Goal: Task Accomplishment & Management: Complete application form

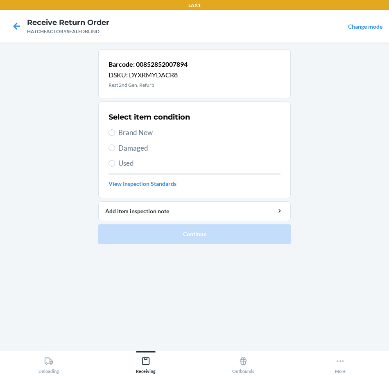
click at [133, 132] on span "Brand New" at bounding box center [199, 132] width 162 height 11
click at [115, 132] on input "Brand New" at bounding box center [112, 132] width 7 height 7
radio input "true"
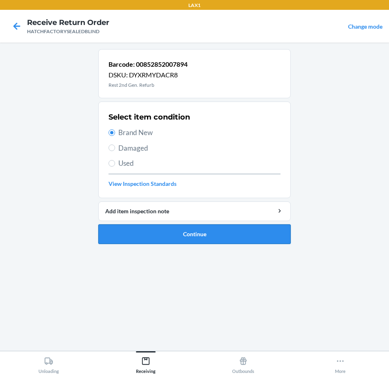
click at [200, 238] on button "Continue" at bounding box center [194, 234] width 192 height 20
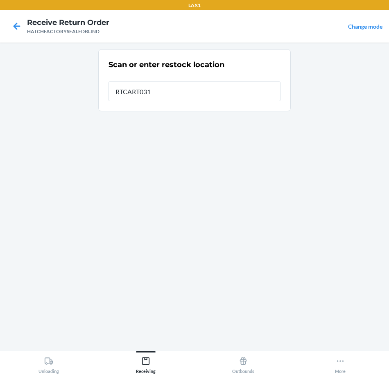
type input "RTCART031"
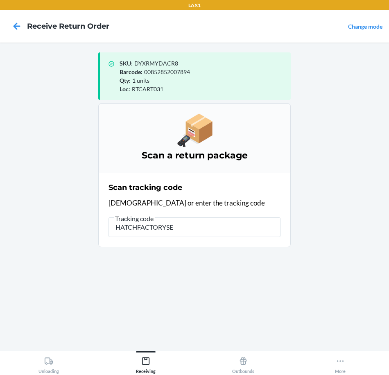
type input "HATCHFACTORYSEA"
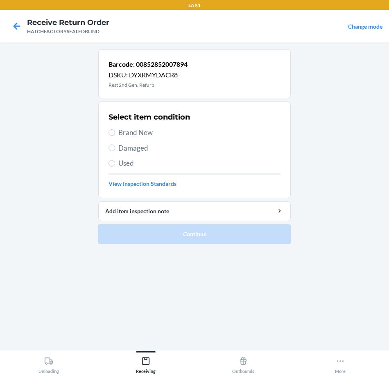
click at [144, 135] on span "Brand New" at bounding box center [199, 132] width 162 height 11
click at [115, 135] on input "Brand New" at bounding box center [112, 132] width 7 height 7
radio input "true"
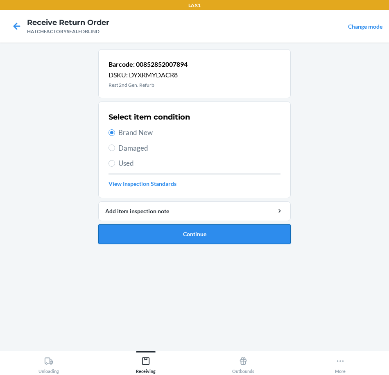
click at [163, 234] on button "Continue" at bounding box center [194, 234] width 192 height 20
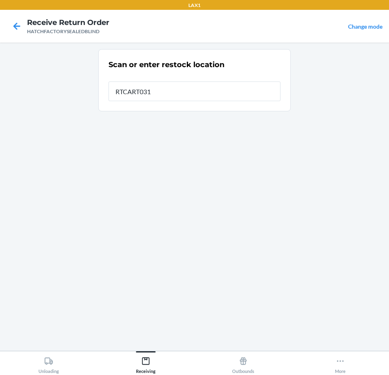
type input "RTCART031"
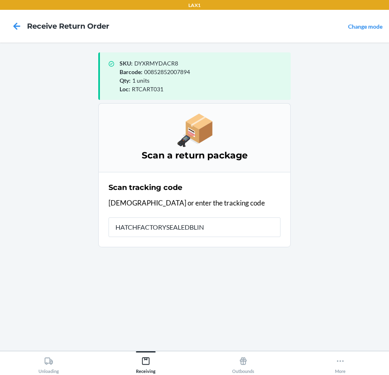
type input "HATCHFACTORYSEALEDBLIND"
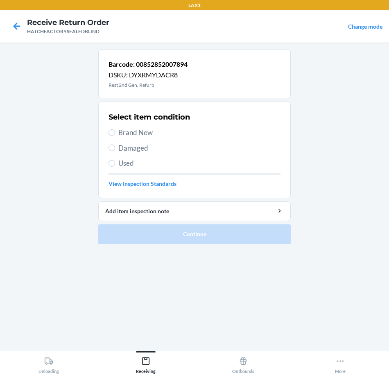
drag, startPoint x: 145, startPoint y: 131, endPoint x: 145, endPoint y: 142, distance: 11.1
click at [143, 133] on span "Brand New" at bounding box center [199, 132] width 162 height 11
click at [115, 133] on input "Brand New" at bounding box center [112, 132] width 7 height 7
radio input "true"
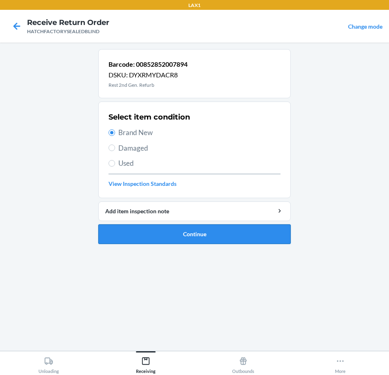
click at [175, 237] on button "Continue" at bounding box center [194, 234] width 192 height 20
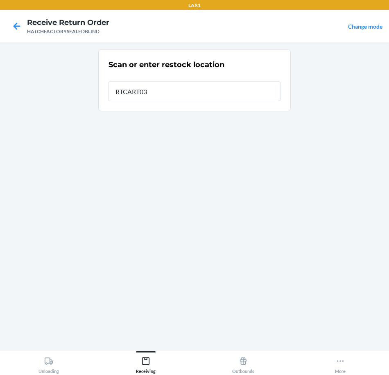
type input "RTCART031"
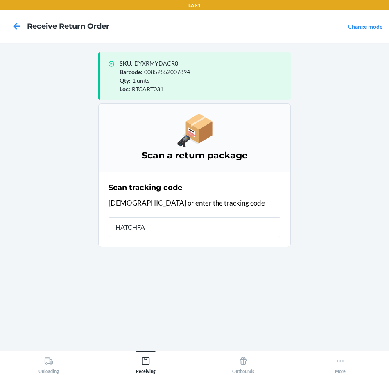
type input "HATCHFAC"
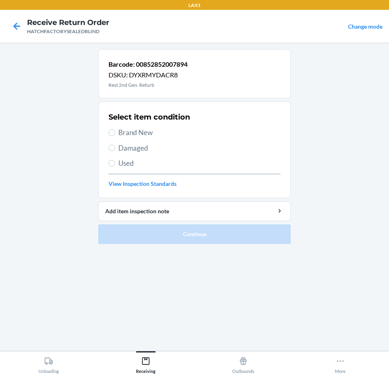
click at [141, 133] on span "Brand New" at bounding box center [199, 132] width 162 height 11
click at [115, 133] on input "Brand New" at bounding box center [112, 132] width 7 height 7
radio input "true"
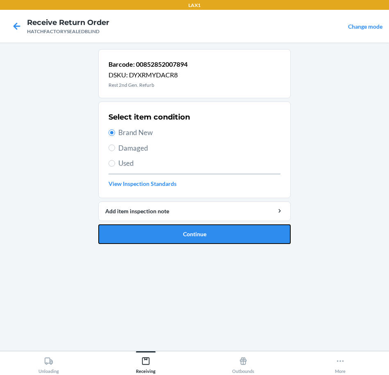
click at [174, 242] on button "Continue" at bounding box center [194, 234] width 192 height 20
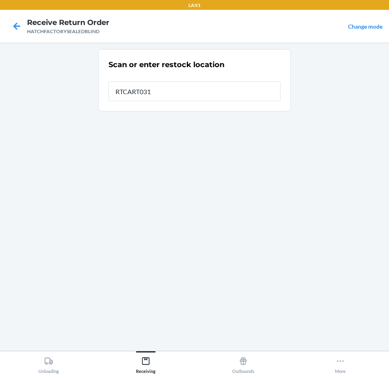
type input "RTCART031"
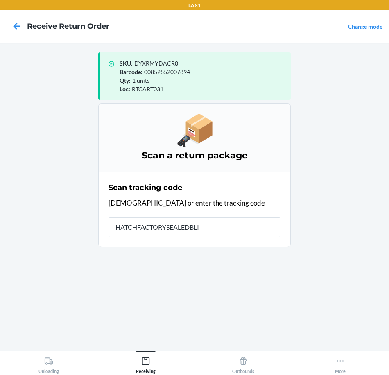
type input "HATCHFACTORYSEALEDBLIN"
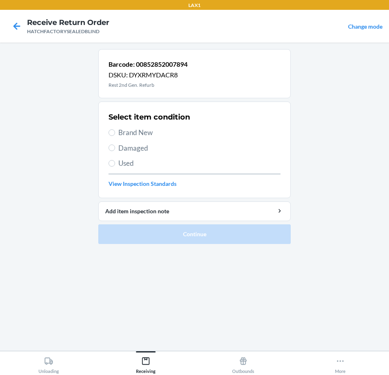
click at [143, 130] on span "Brand New" at bounding box center [199, 132] width 162 height 11
click at [115, 130] on input "Brand New" at bounding box center [112, 132] width 7 height 7
radio input "true"
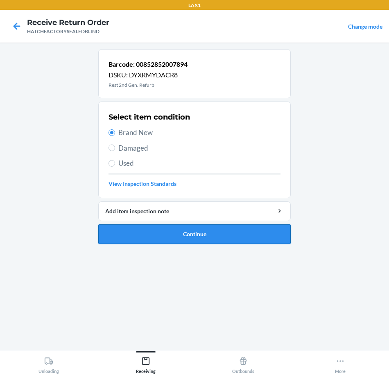
click at [179, 234] on button "Continue" at bounding box center [194, 234] width 192 height 20
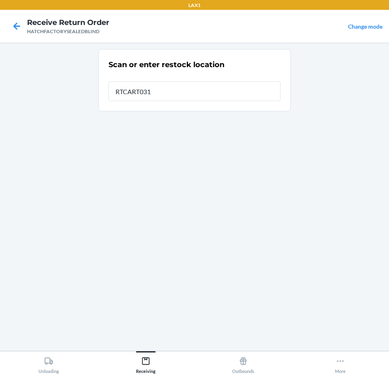
type input "RTCART031"
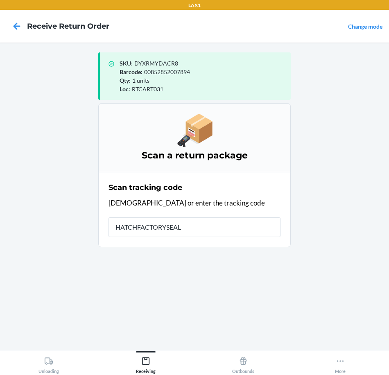
type input "HATCHFACTORYSEALE"
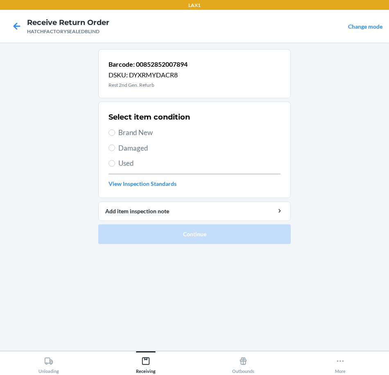
click at [135, 133] on span "Brand New" at bounding box center [199, 132] width 162 height 11
click at [115, 133] on input "Brand New" at bounding box center [112, 132] width 7 height 7
radio input "true"
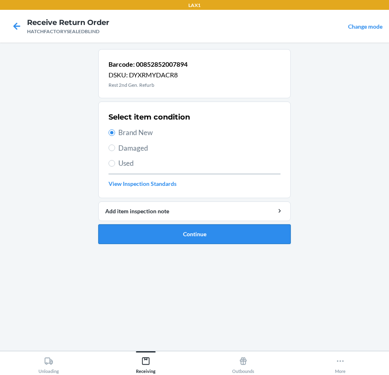
click at [148, 235] on button "Continue" at bounding box center [194, 234] width 192 height 20
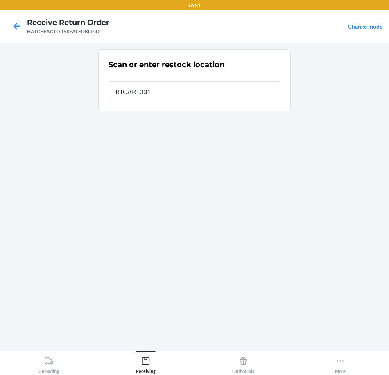
type input "RTCART031"
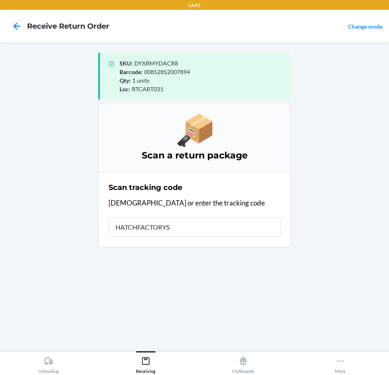
type input "HATCHFACTORYSE"
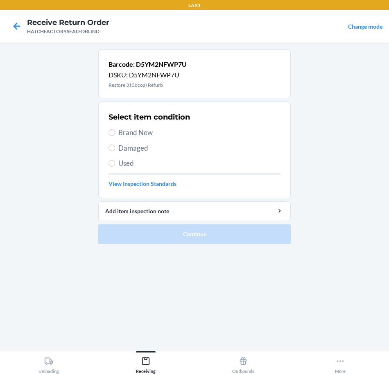
click at [136, 133] on span "Brand New" at bounding box center [199, 132] width 162 height 11
click at [115, 133] on input "Brand New" at bounding box center [112, 132] width 7 height 7
radio input "true"
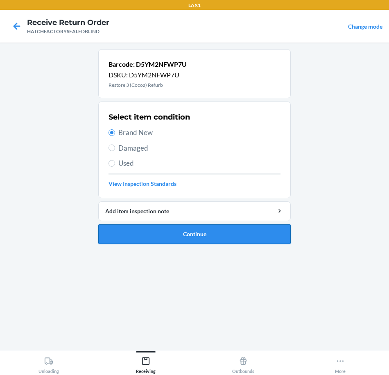
click at [195, 232] on button "Continue" at bounding box center [194, 234] width 192 height 20
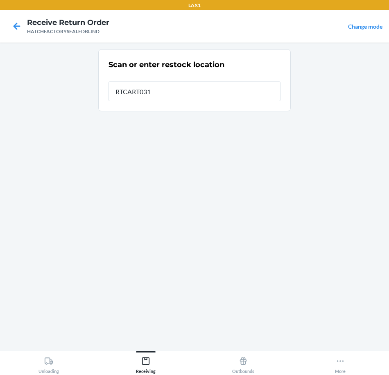
type input "RTCART031"
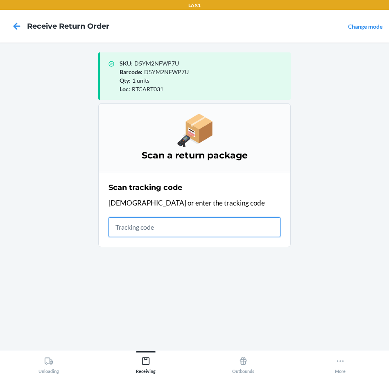
drag, startPoint x: 177, startPoint y: 226, endPoint x: 174, endPoint y: 219, distance: 7.9
click at [178, 226] on input "text" at bounding box center [195, 227] width 172 height 20
type input "HATCHFACTORYSEAL"
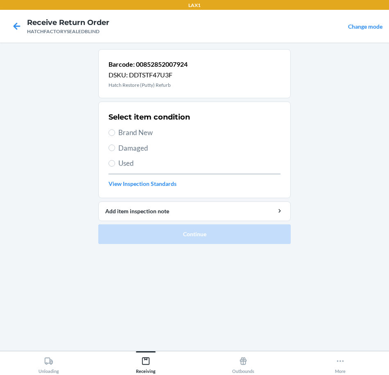
click at [144, 133] on span "Brand New" at bounding box center [199, 132] width 162 height 11
click at [115, 133] on input "Brand New" at bounding box center [112, 132] width 7 height 7
radio input "true"
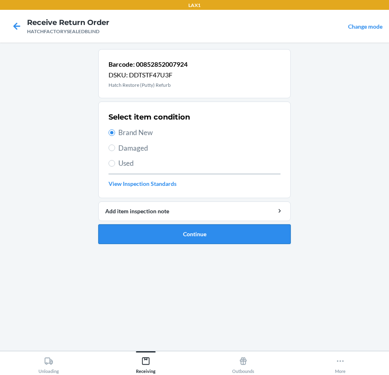
click at [142, 233] on button "Continue" at bounding box center [194, 234] width 192 height 20
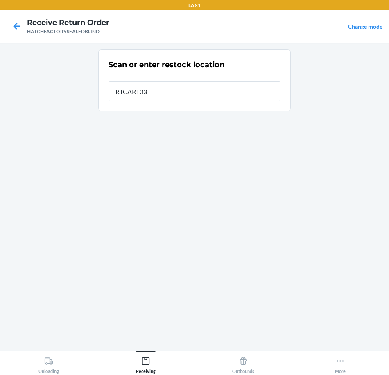
type input "RTCART031"
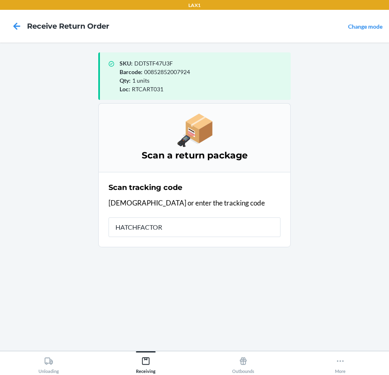
type input "HATCHFACTORY"
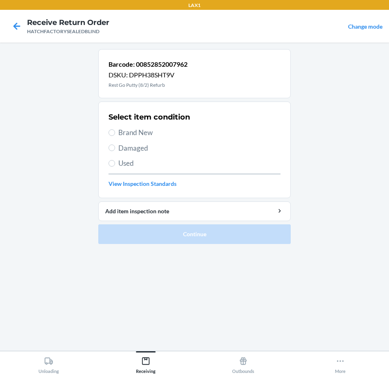
click at [136, 131] on span "Brand New" at bounding box center [199, 132] width 162 height 11
click at [115, 131] on input "Brand New" at bounding box center [112, 132] width 7 height 7
radio input "true"
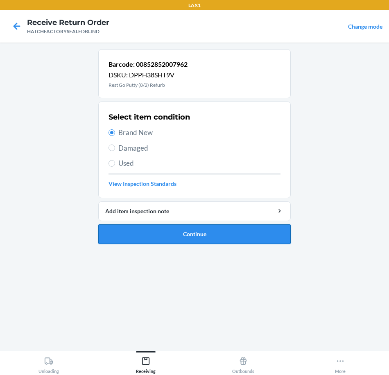
click at [140, 237] on button "Continue" at bounding box center [194, 234] width 192 height 20
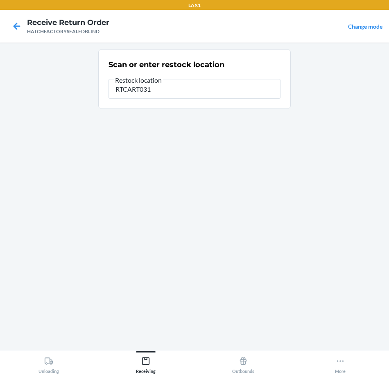
type input "RTCART031"
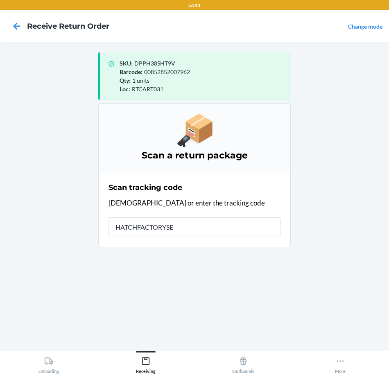
type input "HATCHFACTORYSEA"
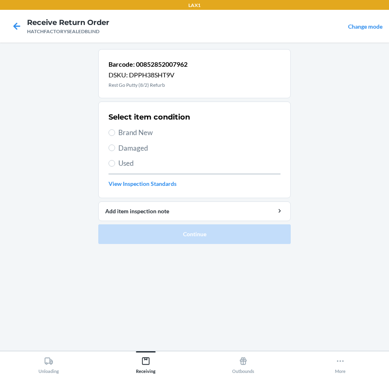
click at [137, 132] on span "Brand New" at bounding box center [199, 132] width 162 height 11
click at [115, 132] on input "Brand New" at bounding box center [112, 132] width 7 height 7
radio input "true"
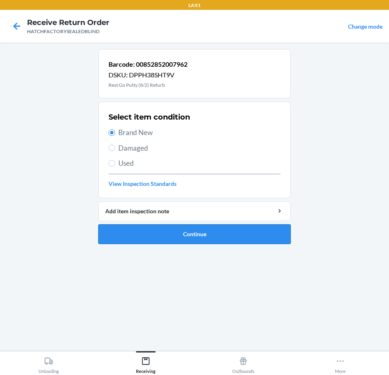
click at [163, 237] on button "Continue" at bounding box center [194, 234] width 192 height 20
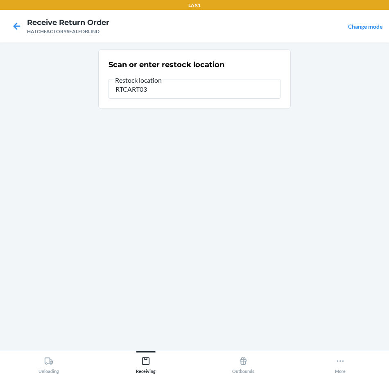
type input "RTCART031"
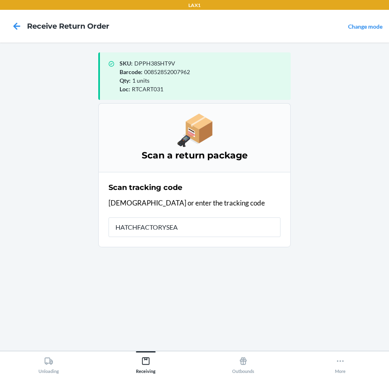
type input "HATCHFACTORYSEAL"
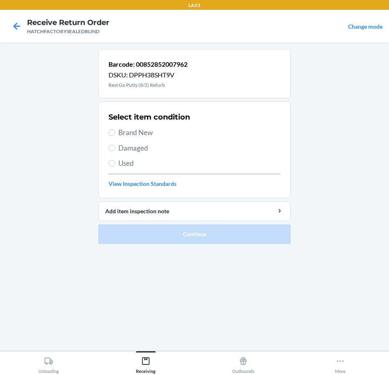
click at [142, 131] on span "Brand New" at bounding box center [199, 132] width 162 height 11
click at [115, 131] on input "Brand New" at bounding box center [112, 132] width 7 height 7
radio input "true"
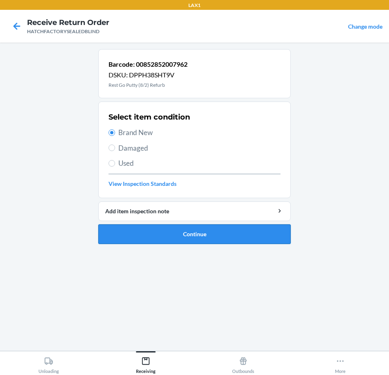
click at [171, 235] on button "Continue" at bounding box center [194, 234] width 192 height 20
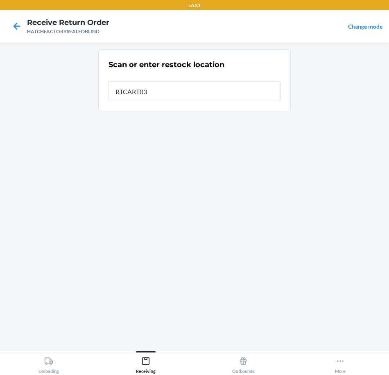
type input "RTCART031"
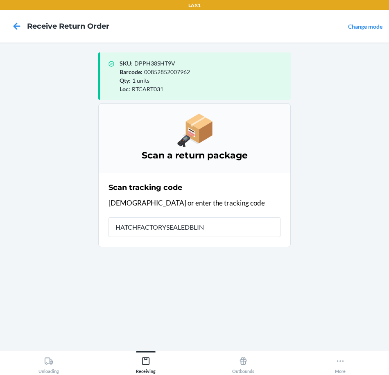
type input "HATCHFACTORYSEALEDBLIND"
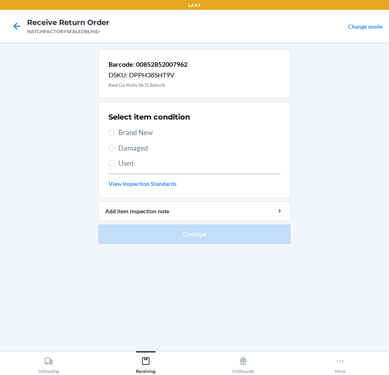
click at [135, 133] on span "Brand New" at bounding box center [199, 132] width 162 height 11
click at [115, 133] on input "Brand New" at bounding box center [112, 132] width 7 height 7
radio input "true"
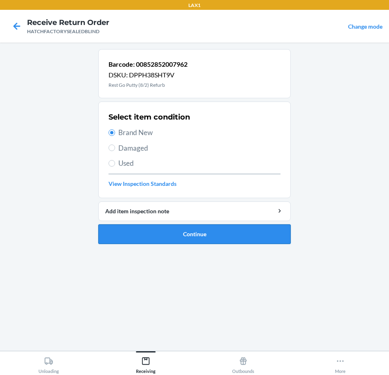
click at [164, 239] on button "Continue" at bounding box center [194, 234] width 192 height 20
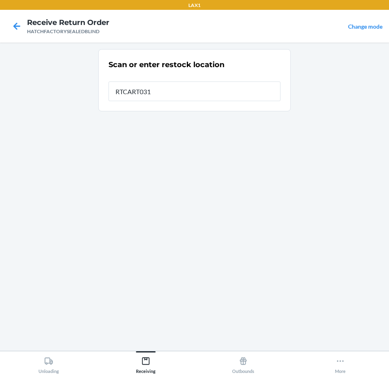
type input "RTCART031"
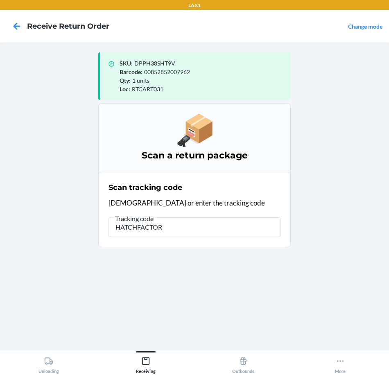
type input "HATCHFACTORY"
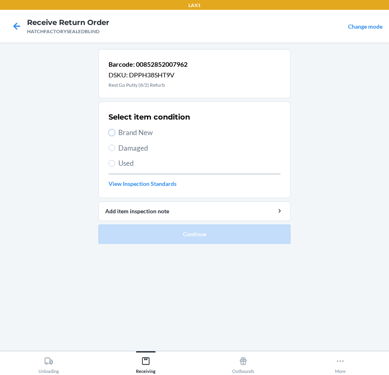
drag, startPoint x: 115, startPoint y: 133, endPoint x: 120, endPoint y: 144, distance: 12.5
click at [115, 133] on label "Brand New" at bounding box center [195, 132] width 172 height 11
click at [115, 133] on input "Brand New" at bounding box center [112, 132] width 7 height 7
radio input "true"
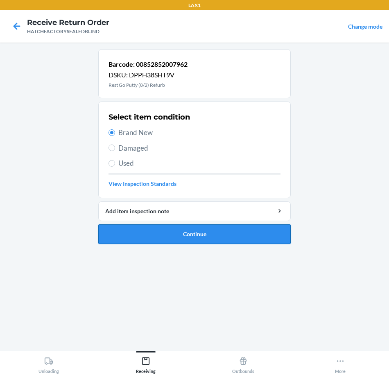
click at [161, 234] on button "Continue" at bounding box center [194, 234] width 192 height 20
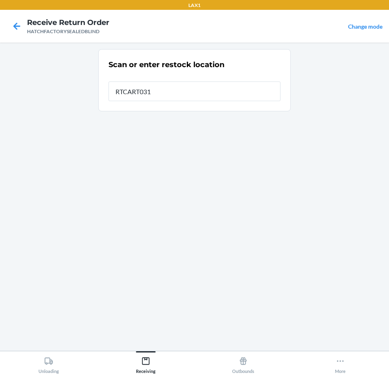
type input "RTCART031"
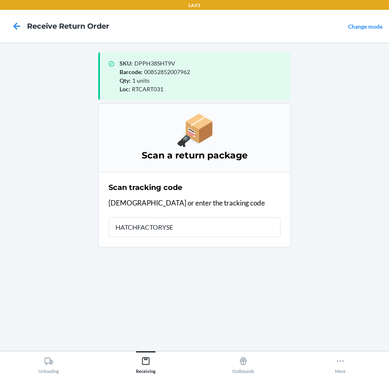
type input "HATCHFACTORYSEA"
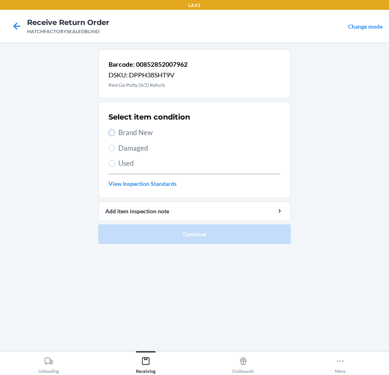
click at [113, 135] on input "Brand New" at bounding box center [112, 132] width 7 height 7
radio input "true"
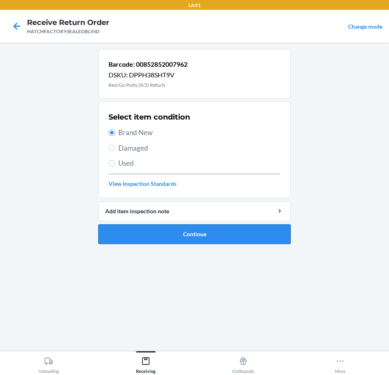
click at [147, 232] on button "Continue" at bounding box center [194, 234] width 192 height 20
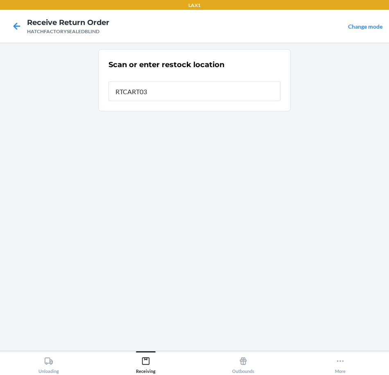
type input "RTCART031"
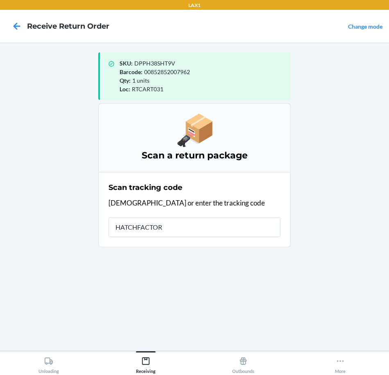
type input "HATCHFACTORY"
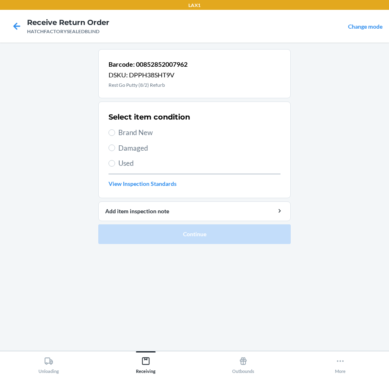
click at [120, 133] on span "Brand New" at bounding box center [199, 132] width 162 height 11
click at [115, 133] on input "Brand New" at bounding box center [112, 132] width 7 height 7
radio input "true"
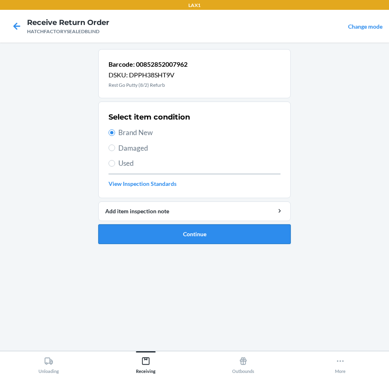
click at [194, 233] on button "Continue" at bounding box center [194, 234] width 192 height 20
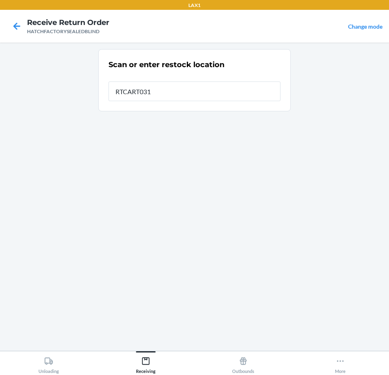
type input "RTCART031"
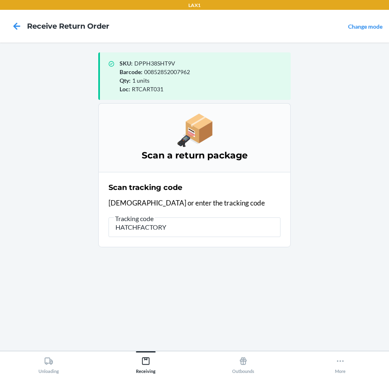
type input "HATCHFACTORYS"
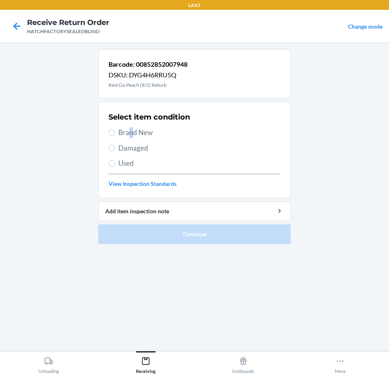
click at [131, 133] on span "Brand New" at bounding box center [199, 132] width 162 height 11
click at [151, 134] on span "Brand New" at bounding box center [199, 132] width 162 height 11
click at [115, 134] on input "Brand New" at bounding box center [112, 132] width 7 height 7
radio input "true"
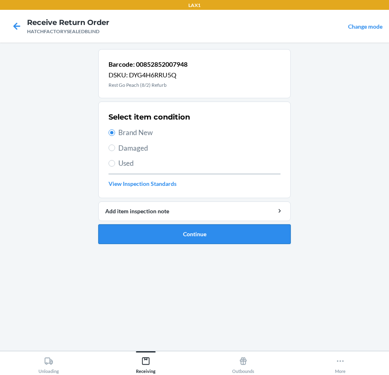
click at [154, 235] on button "Continue" at bounding box center [194, 234] width 192 height 20
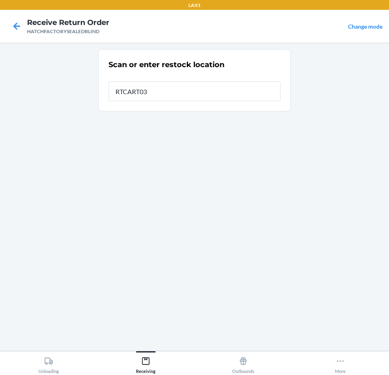
type input "RTCART031"
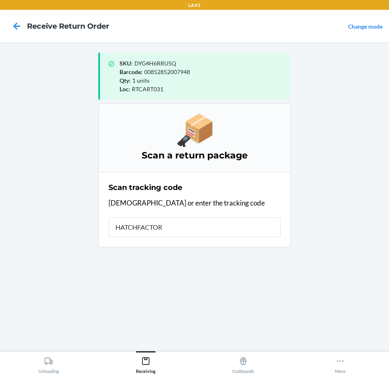
type input "HATCHFACTORY"
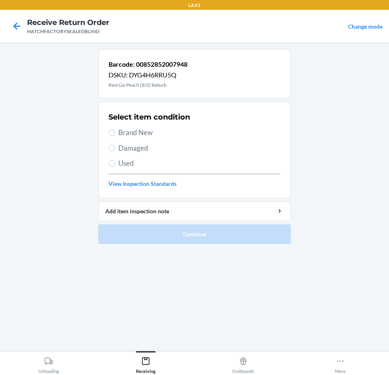
click at [143, 132] on span "Brand New" at bounding box center [199, 132] width 162 height 11
click at [115, 132] on input "Brand New" at bounding box center [112, 132] width 7 height 7
radio input "true"
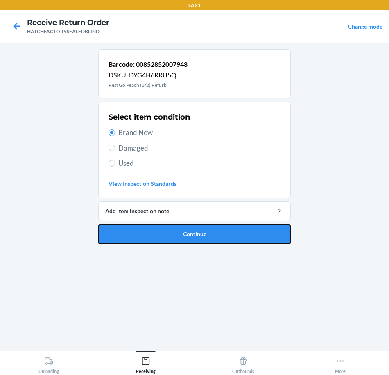
click at [174, 237] on button "Continue" at bounding box center [194, 234] width 192 height 20
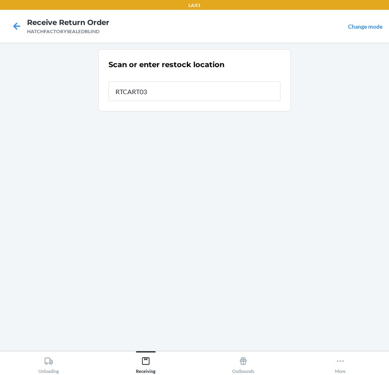
type input "RTCART031"
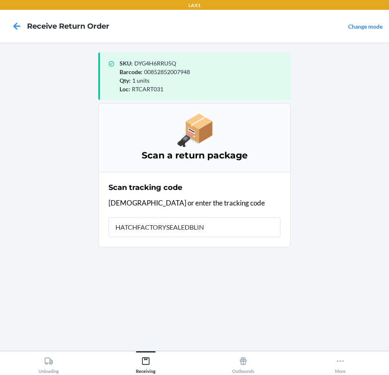
type input "HATCHFACTORYSEALEDBLIND"
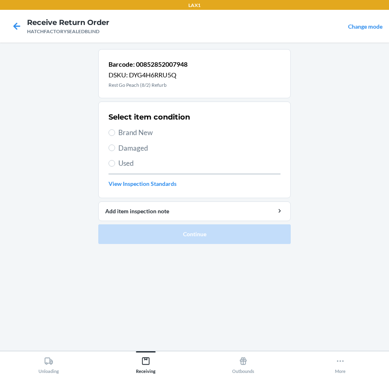
click at [134, 133] on span "Brand New" at bounding box center [199, 132] width 162 height 11
click at [115, 133] on input "Brand New" at bounding box center [112, 132] width 7 height 7
radio input "true"
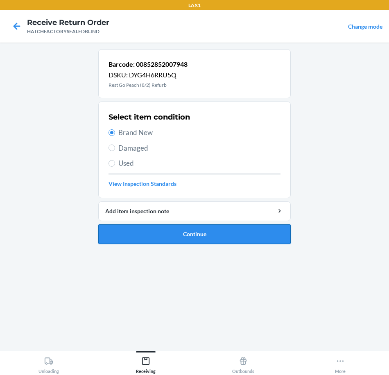
click at [180, 235] on button "Continue" at bounding box center [194, 234] width 192 height 20
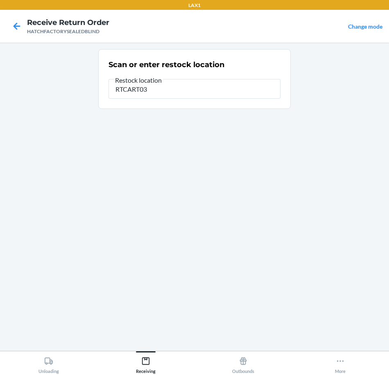
type input "RTCART031"
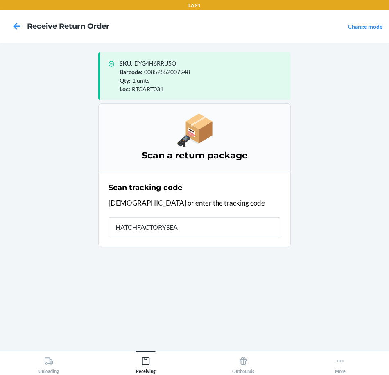
type input "HATCHFACTORYSEAL"
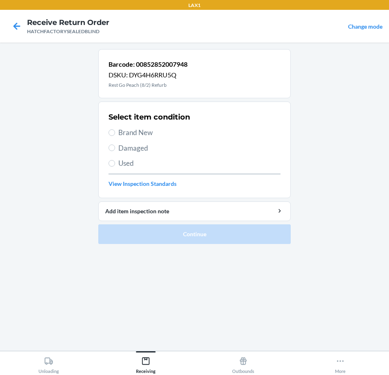
click at [145, 133] on span "Brand New" at bounding box center [199, 132] width 162 height 11
click at [115, 133] on input "Brand New" at bounding box center [112, 132] width 7 height 7
radio input "true"
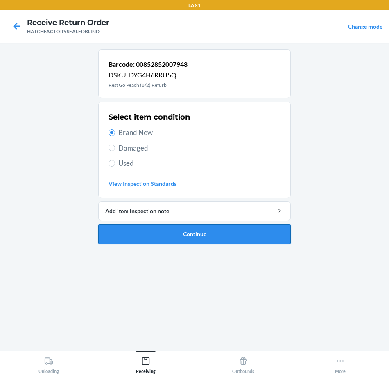
click at [172, 237] on button "Continue" at bounding box center [194, 234] width 192 height 20
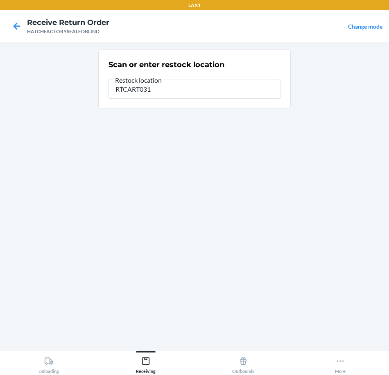
type input "RTCART031"
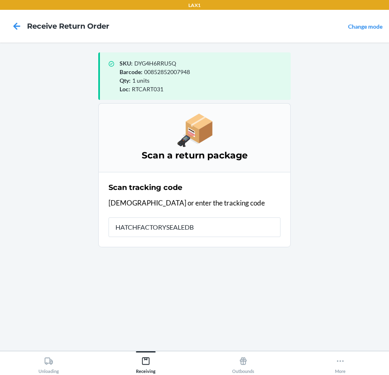
type input "HATCHFACTORYSEALEDBL"
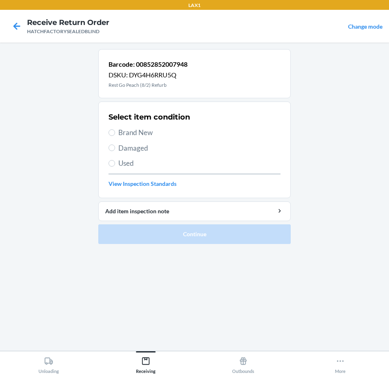
click at [135, 132] on span "Brand New" at bounding box center [199, 132] width 162 height 11
click at [115, 132] on input "Brand New" at bounding box center [112, 132] width 7 height 7
radio input "true"
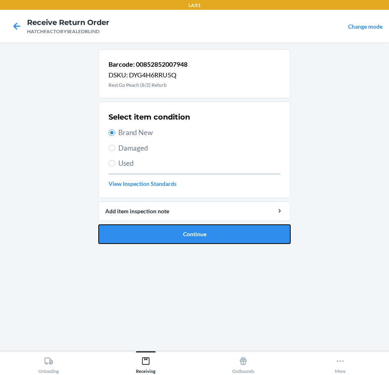
click at [166, 237] on button "Continue" at bounding box center [194, 234] width 192 height 20
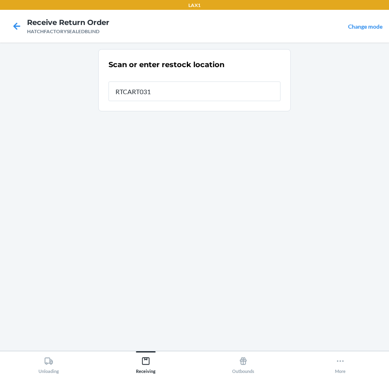
type input "RTCART031"
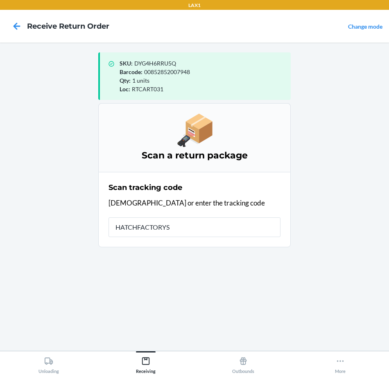
type input "HATCHFACTORYSE"
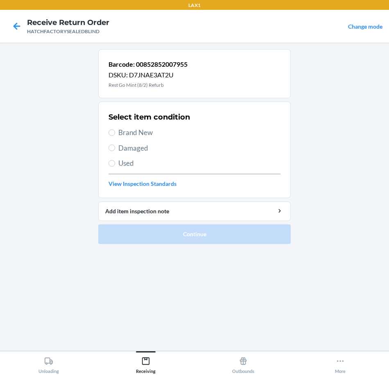
click at [140, 134] on span "Brand New" at bounding box center [199, 132] width 162 height 11
click at [115, 134] on input "Brand New" at bounding box center [112, 132] width 7 height 7
radio input "true"
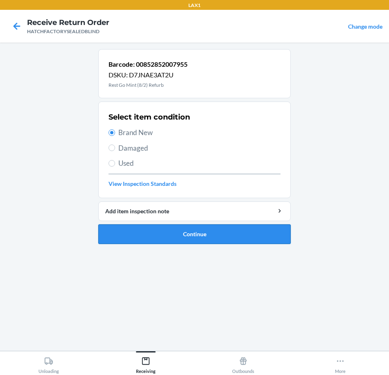
click at [193, 234] on button "Continue" at bounding box center [194, 234] width 192 height 20
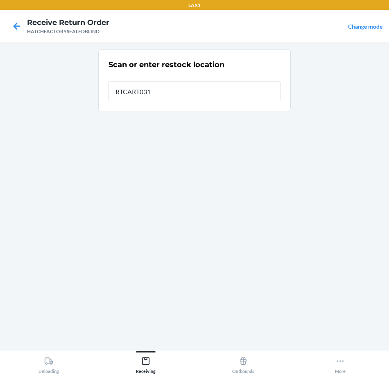
type input "RTCART031"
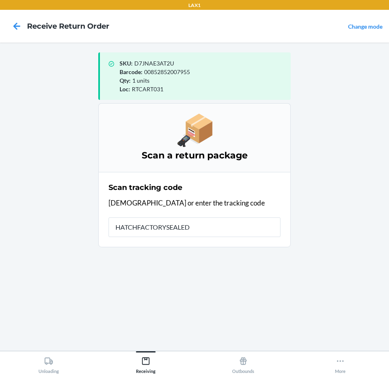
type input "HATCHFACTORYSEALEDB"
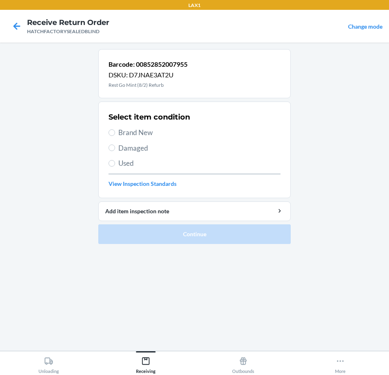
click at [139, 130] on span "Brand New" at bounding box center [199, 132] width 162 height 11
click at [115, 130] on input "Brand New" at bounding box center [112, 132] width 7 height 7
radio input "true"
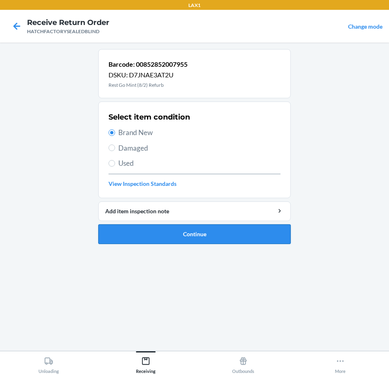
click at [194, 235] on button "Continue" at bounding box center [194, 234] width 192 height 20
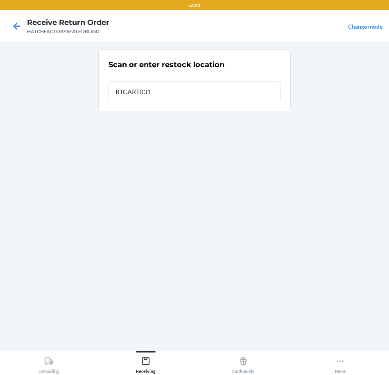
type input "RTCART031"
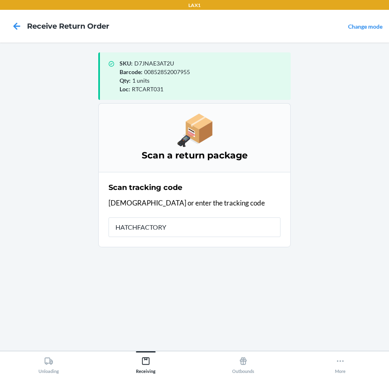
type input "HATCHFACTORYS"
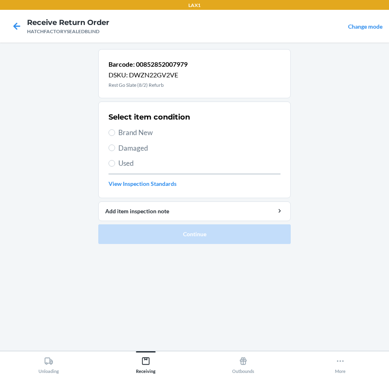
click at [149, 131] on span "Brand New" at bounding box center [199, 132] width 162 height 11
click at [115, 131] on input "Brand New" at bounding box center [112, 132] width 7 height 7
radio input "true"
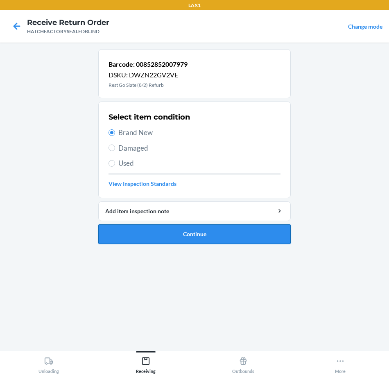
click at [170, 236] on button "Continue" at bounding box center [194, 234] width 192 height 20
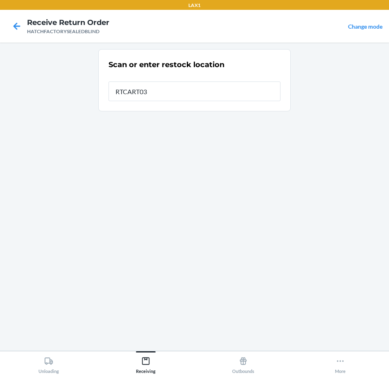
type input "RTCART031"
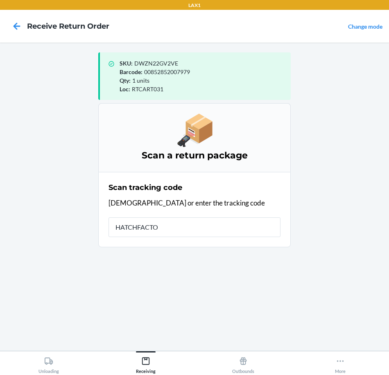
type input "HATCHFACTOR"
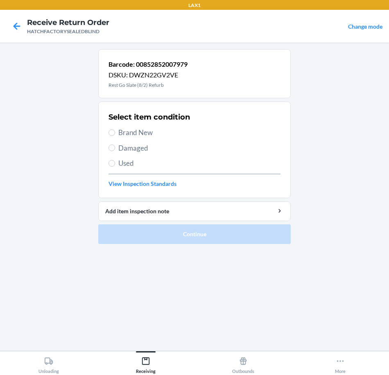
click at [149, 136] on span "Brand New" at bounding box center [199, 132] width 162 height 11
click at [115, 136] on input "Brand New" at bounding box center [112, 132] width 7 height 7
radio input "true"
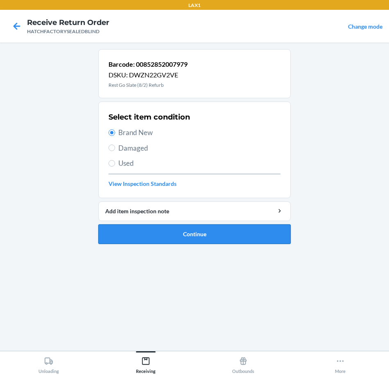
click at [156, 234] on button "Continue" at bounding box center [194, 234] width 192 height 20
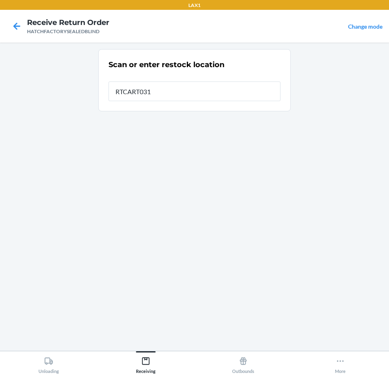
type input "RTCART031"
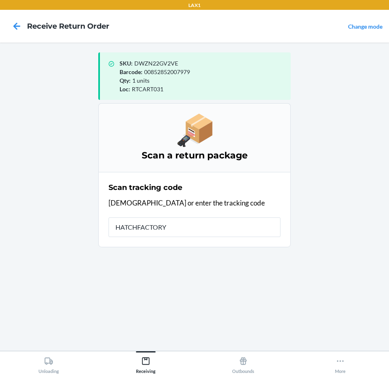
type input "HATCHFACTORYS"
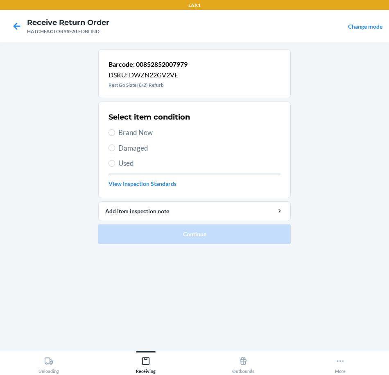
click at [145, 135] on span "Brand New" at bounding box center [199, 132] width 162 height 11
click at [115, 135] on input "Brand New" at bounding box center [112, 132] width 7 height 7
radio input "true"
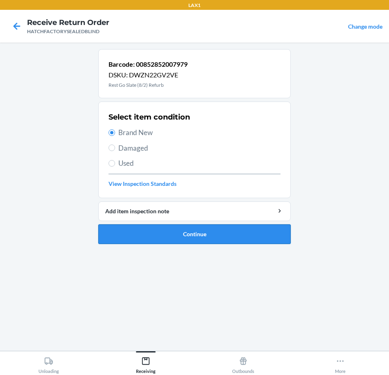
click at [165, 239] on button "Continue" at bounding box center [194, 234] width 192 height 20
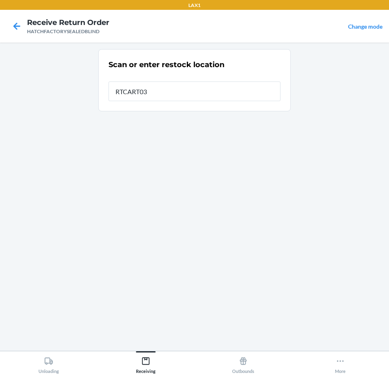
type input "RTCART031"
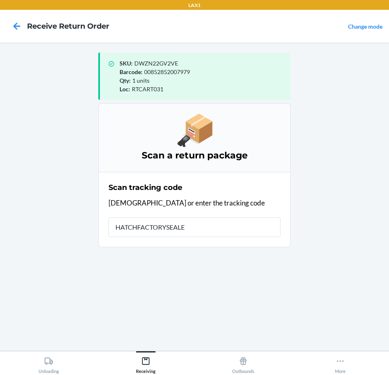
type input "HATCHFACTORYSEALED"
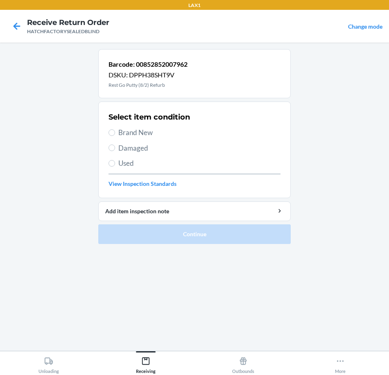
click at [139, 133] on span "Brand New" at bounding box center [199, 132] width 162 height 11
click at [115, 133] on input "Brand New" at bounding box center [112, 132] width 7 height 7
radio input "true"
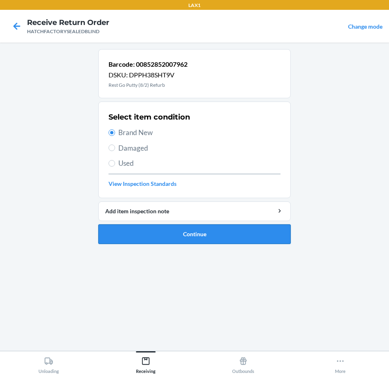
click at [146, 235] on button "Continue" at bounding box center [194, 234] width 192 height 20
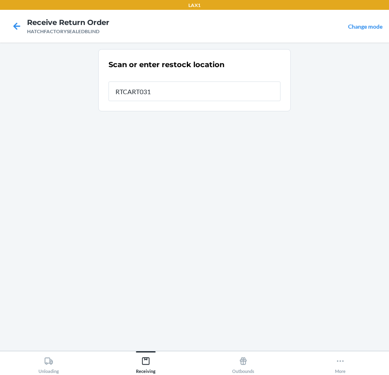
type input "RTCART031"
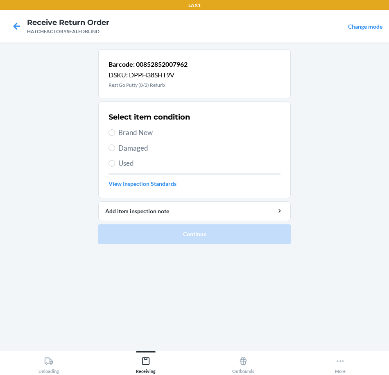
click at [142, 135] on span "Brand New" at bounding box center [199, 132] width 162 height 11
click at [115, 135] on input "Brand New" at bounding box center [112, 132] width 7 height 7
radio input "true"
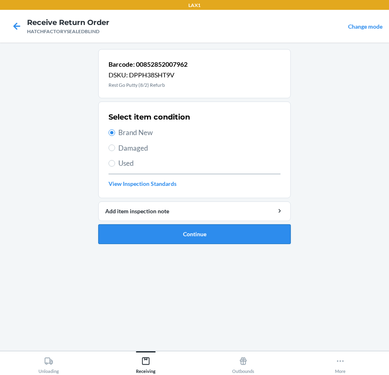
click at [170, 233] on button "Continue" at bounding box center [194, 234] width 192 height 20
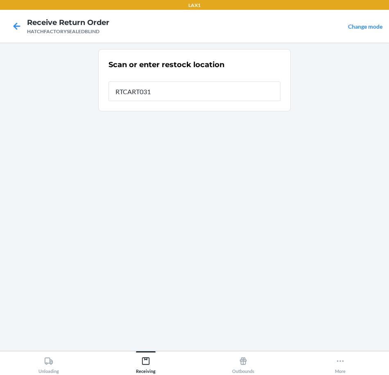
type input "RTCART031"
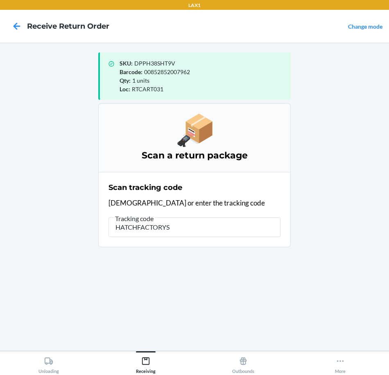
type input "HATCHFACTORYSE"
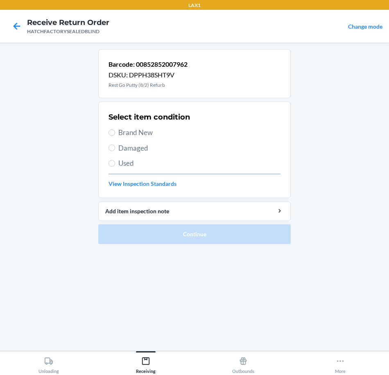
click at [145, 136] on span "Brand New" at bounding box center [199, 132] width 162 height 11
click at [115, 136] on input "Brand New" at bounding box center [112, 132] width 7 height 7
radio input "true"
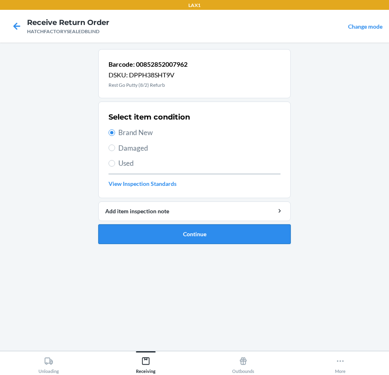
click at [175, 237] on button "Continue" at bounding box center [194, 234] width 192 height 20
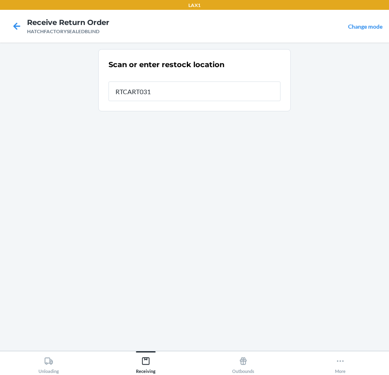
type input "RTCART031"
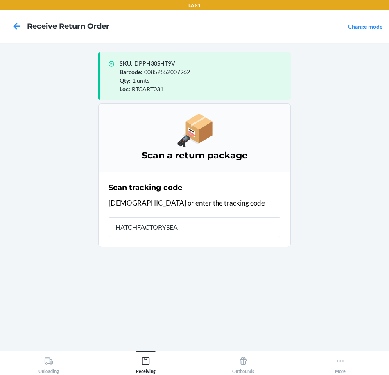
type input "HATCHFACTORYSEAL"
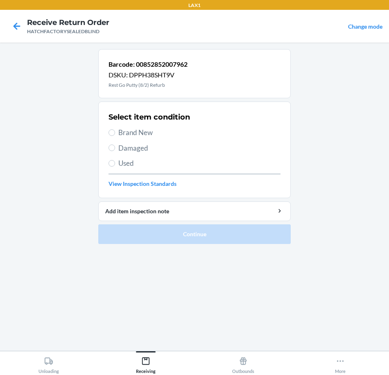
click at [139, 132] on span "Brand New" at bounding box center [199, 132] width 162 height 11
click at [115, 132] on input "Brand New" at bounding box center [112, 132] width 7 height 7
radio input "true"
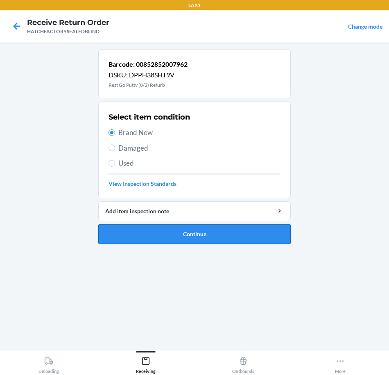
click at [169, 235] on button "Continue" at bounding box center [194, 234] width 192 height 20
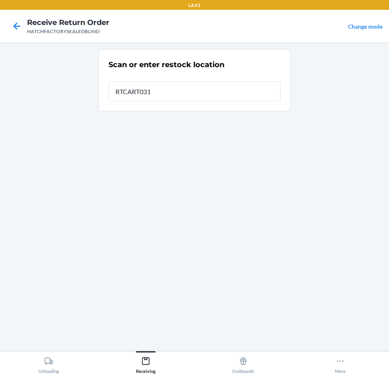
type input "RTCART031"
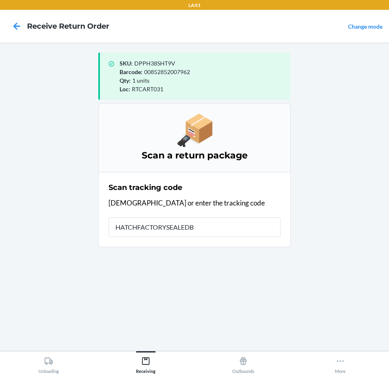
type input "HATCHFACTORYSEALEDBL"
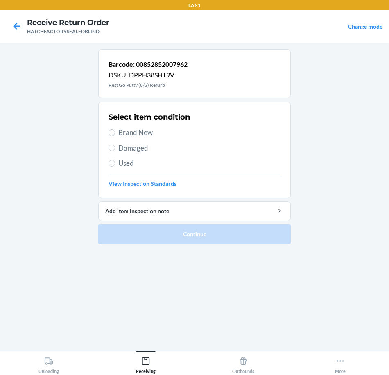
click at [141, 131] on span "Brand New" at bounding box center [199, 132] width 162 height 11
click at [115, 131] on input "Brand New" at bounding box center [112, 132] width 7 height 7
radio input "true"
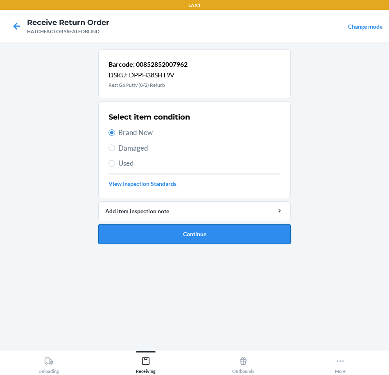
click at [172, 234] on button "Continue" at bounding box center [194, 234] width 192 height 20
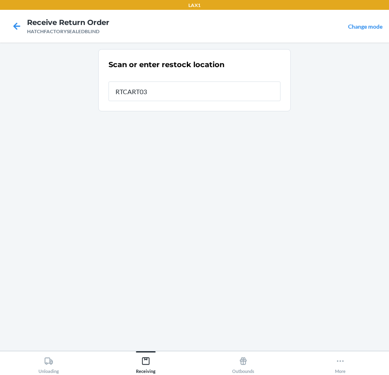
type input "RTCART031"
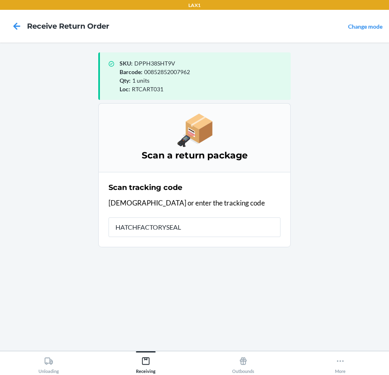
type input "HATCHFACTORYSEALE"
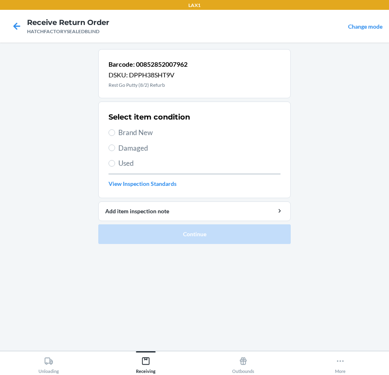
click at [138, 130] on span "Brand New" at bounding box center [199, 132] width 162 height 11
click at [115, 130] on input "Brand New" at bounding box center [112, 132] width 7 height 7
radio input "true"
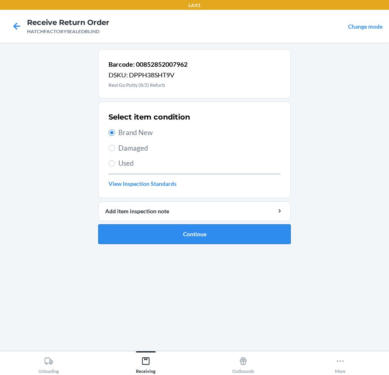
click at [151, 232] on button "Continue" at bounding box center [194, 234] width 192 height 20
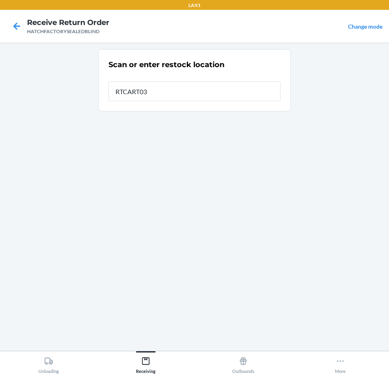
type input "RTCART031"
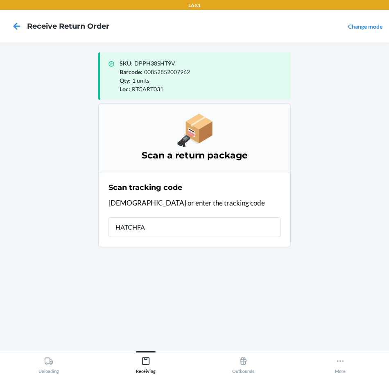
type input "HATCHFAC"
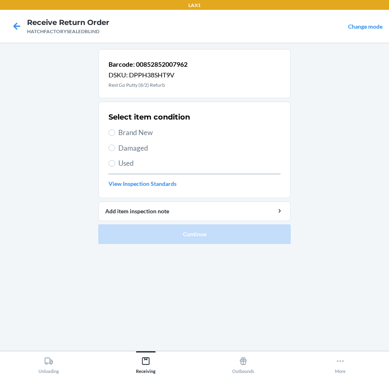
click at [137, 132] on span "Brand New" at bounding box center [199, 132] width 162 height 11
click at [115, 132] on input "Brand New" at bounding box center [112, 132] width 7 height 7
radio input "true"
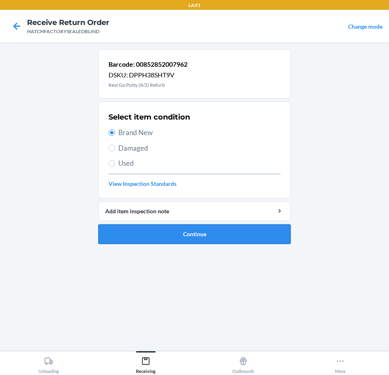
click at [163, 232] on button "Continue" at bounding box center [194, 234] width 192 height 20
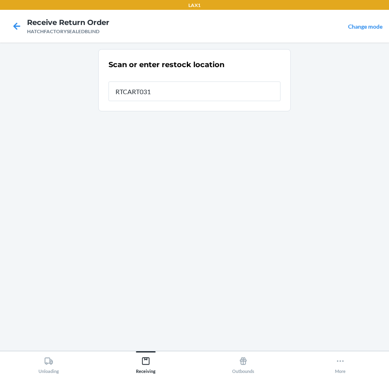
type input "RTCART031"
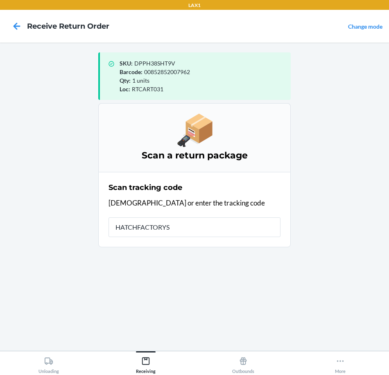
type input "HATCHFACTORYSE"
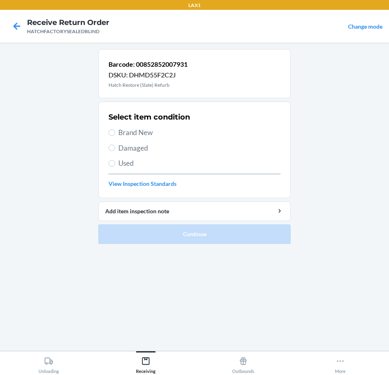
drag, startPoint x: 136, startPoint y: 131, endPoint x: 136, endPoint y: 137, distance: 6.6
click at [136, 131] on span "Brand New" at bounding box center [199, 132] width 162 height 11
click at [115, 131] on input "Brand New" at bounding box center [112, 132] width 7 height 7
radio input "true"
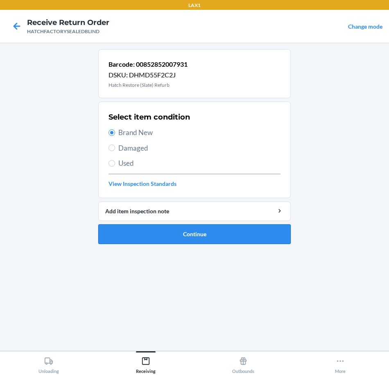
click at [156, 228] on button "Continue" at bounding box center [194, 234] width 192 height 20
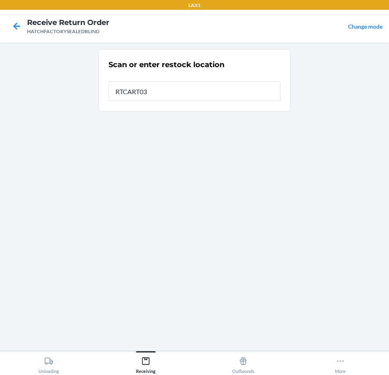
type input "RTCART031"
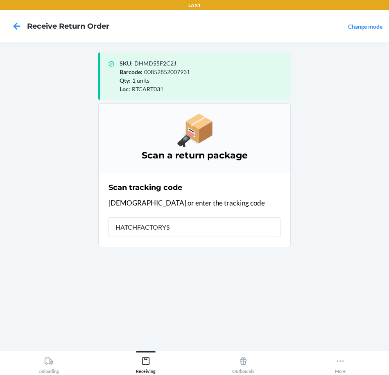
type input "HATCHFACTORYSE"
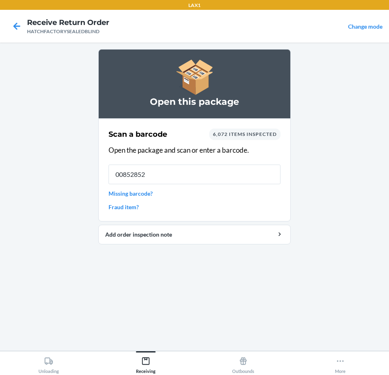
type input "008528520"
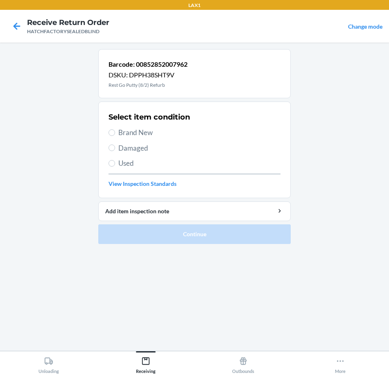
click at [147, 133] on span "Brand New" at bounding box center [199, 132] width 162 height 11
click at [115, 133] on input "Brand New" at bounding box center [112, 132] width 7 height 7
radio input "true"
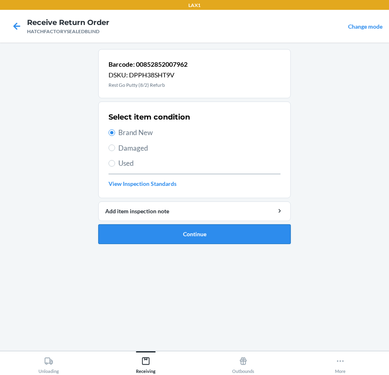
click at [171, 236] on button "Continue" at bounding box center [194, 234] width 192 height 20
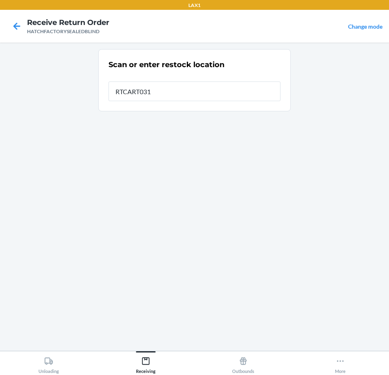
type input "RTCART031"
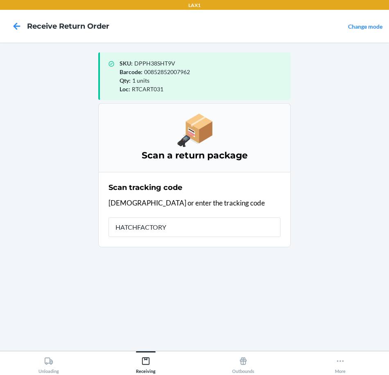
type input "HATCHFACTORYS"
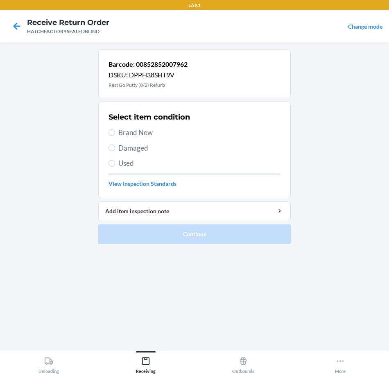
click at [147, 132] on span "Brand New" at bounding box center [199, 132] width 162 height 11
click at [115, 132] on input "Brand New" at bounding box center [112, 132] width 7 height 7
radio input "true"
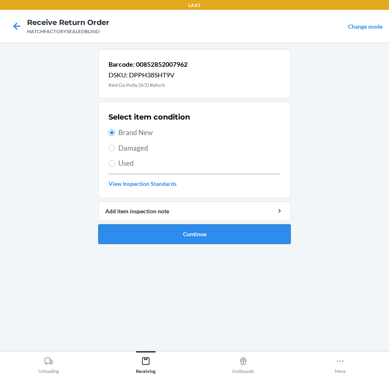
click at [176, 238] on button "Continue" at bounding box center [194, 234] width 192 height 20
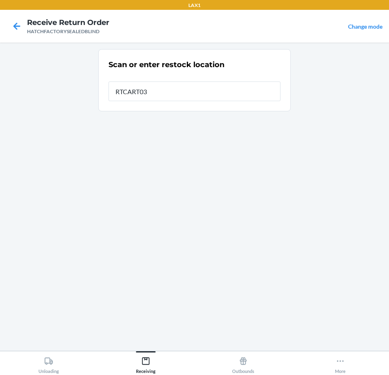
type input "RTCART031"
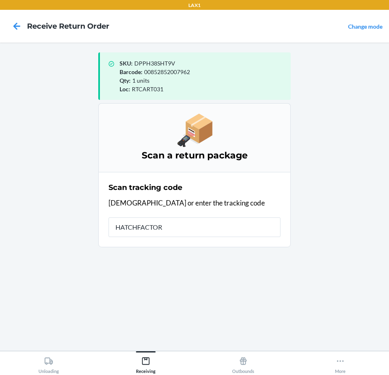
type input "HATCHFACTORY"
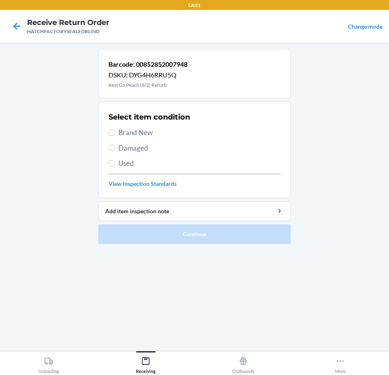
click at [138, 132] on span "Brand New" at bounding box center [199, 132] width 162 height 11
click at [115, 132] on input "Brand New" at bounding box center [112, 132] width 7 height 7
radio input "true"
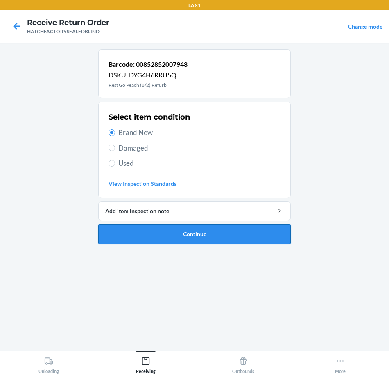
click at [167, 239] on button "Continue" at bounding box center [194, 234] width 192 height 20
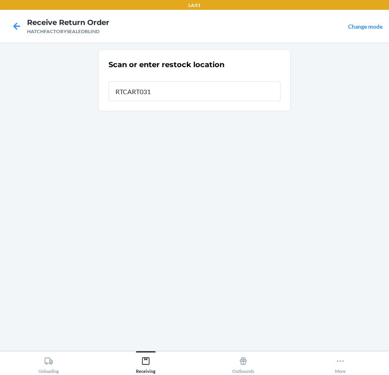
type input "RTCART031"
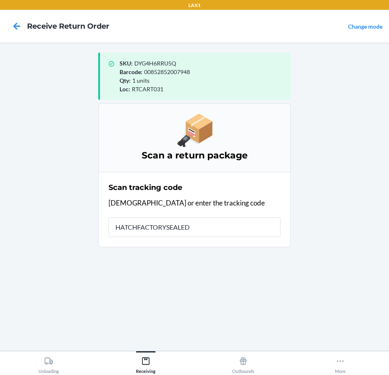
type input "HATCHFACTORYSEALEDB"
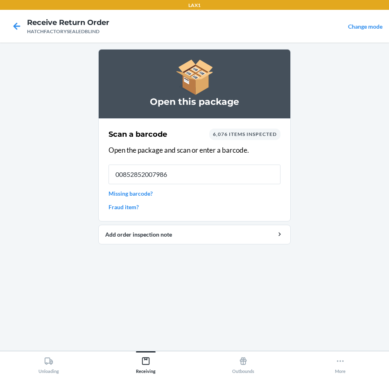
type input "00852852007986"
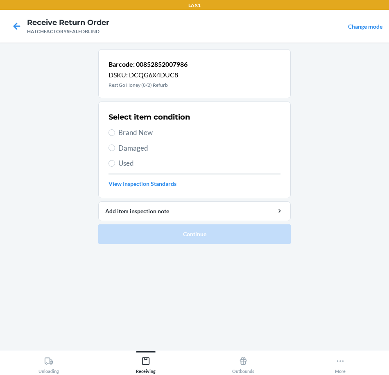
click at [141, 131] on span "Brand New" at bounding box center [199, 132] width 162 height 11
click at [115, 131] on input "Brand New" at bounding box center [112, 132] width 7 height 7
radio input "true"
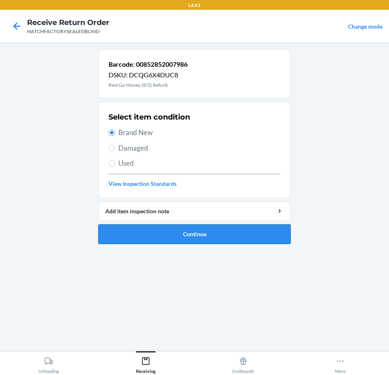
click at [158, 231] on button "Continue" at bounding box center [194, 234] width 192 height 20
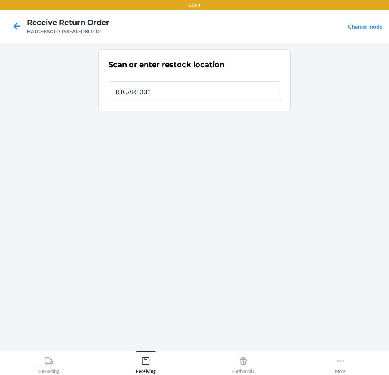
type input "RTCART031"
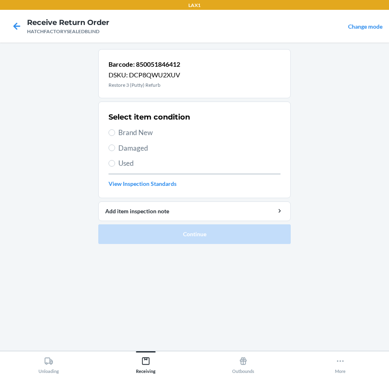
click at [138, 133] on span "Brand New" at bounding box center [199, 132] width 162 height 11
click at [115, 133] on input "Brand New" at bounding box center [112, 132] width 7 height 7
radio input "true"
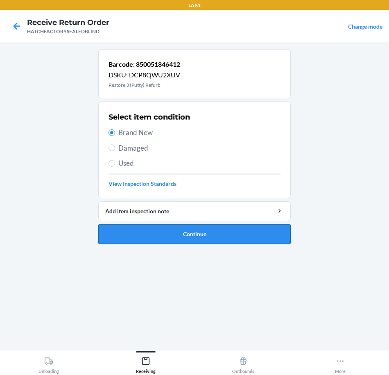
click at [169, 238] on button "Continue" at bounding box center [194, 234] width 192 height 20
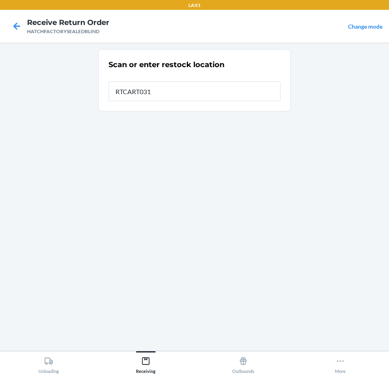
type input "RTCART031"
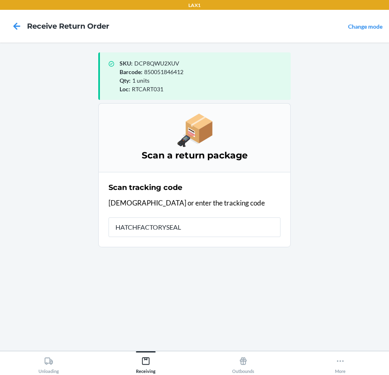
type input "HATCHFACTORYSEALE"
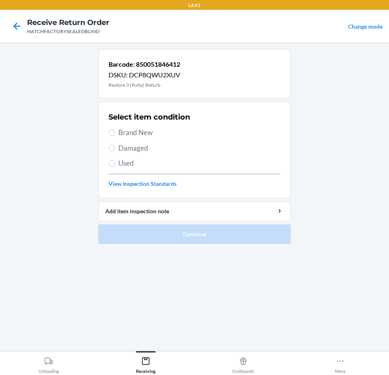
click at [140, 131] on span "Brand New" at bounding box center [199, 132] width 162 height 11
click at [115, 131] on input "Brand New" at bounding box center [112, 132] width 7 height 7
radio input "true"
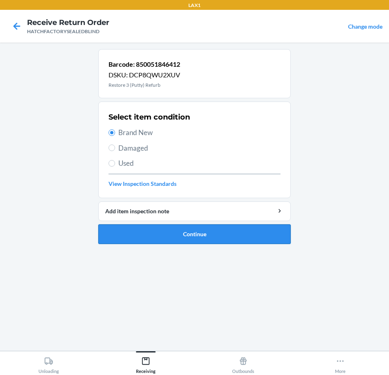
click at [149, 235] on button "Continue" at bounding box center [194, 234] width 192 height 20
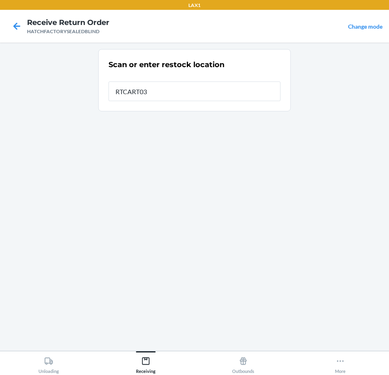
type input "RTCART031"
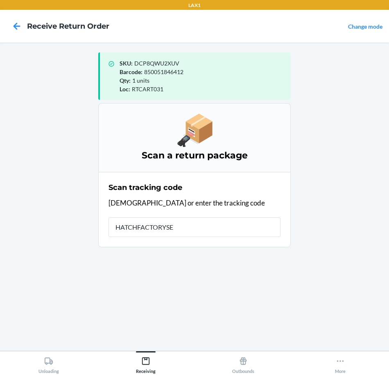
type input "HATCHFACTORYSEA"
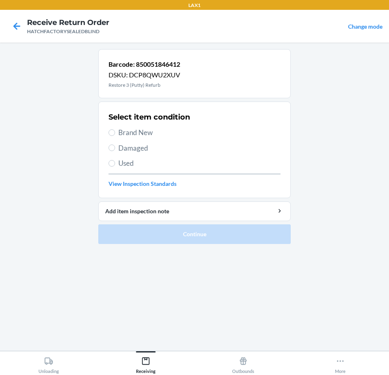
click at [128, 132] on span "Brand New" at bounding box center [199, 132] width 162 height 11
click at [115, 132] on input "Brand New" at bounding box center [112, 132] width 7 height 7
radio input "true"
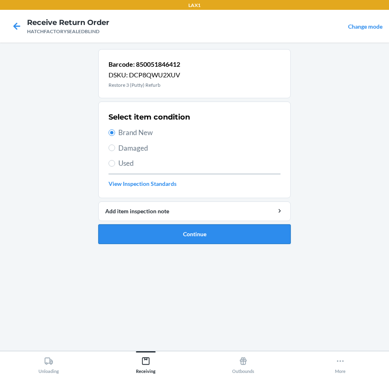
click at [170, 237] on button "Continue" at bounding box center [194, 234] width 192 height 20
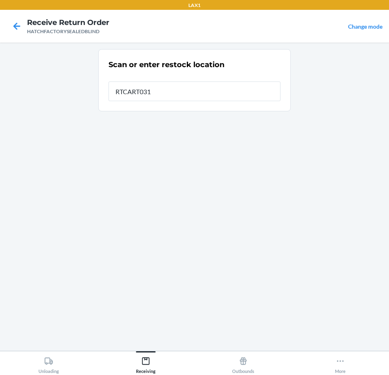
type input "RTCART031"
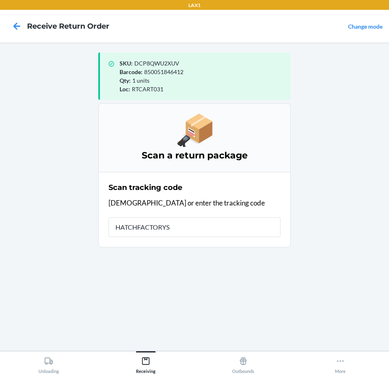
type input "HATCHFACTORYSE"
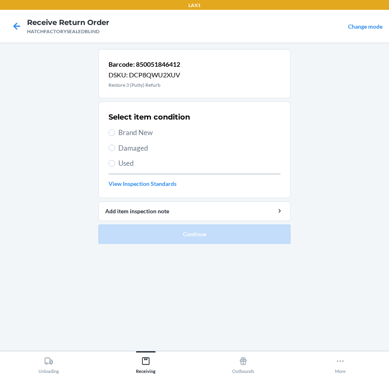
click at [133, 133] on span "Brand New" at bounding box center [199, 132] width 162 height 11
click at [115, 133] on input "Brand New" at bounding box center [112, 132] width 7 height 7
radio input "true"
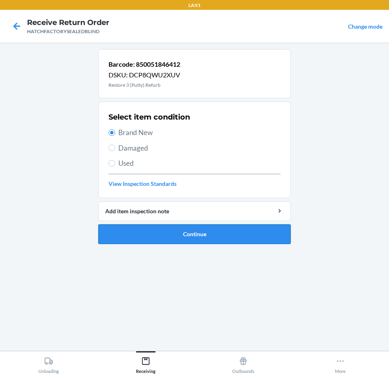
click at [207, 232] on button "Continue" at bounding box center [194, 234] width 192 height 20
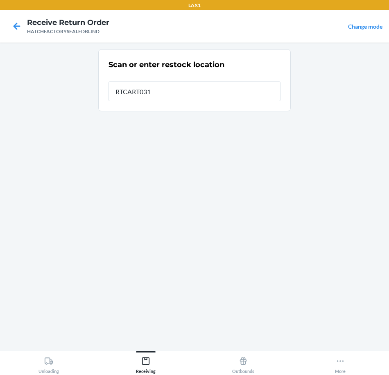
type input "RTCART031"
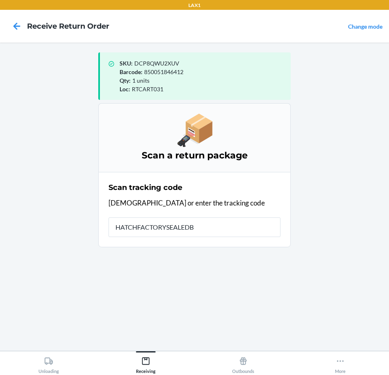
type input "HATCHFACTORYSEALEDBL"
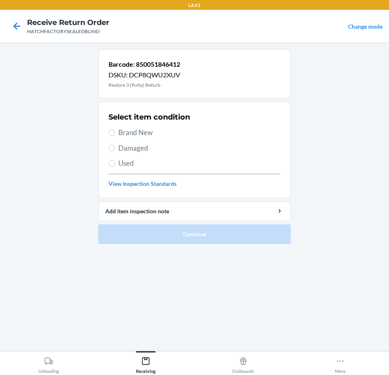
click at [140, 132] on span "Brand New" at bounding box center [199, 132] width 162 height 11
click at [115, 132] on input "Brand New" at bounding box center [112, 132] width 7 height 7
radio input "true"
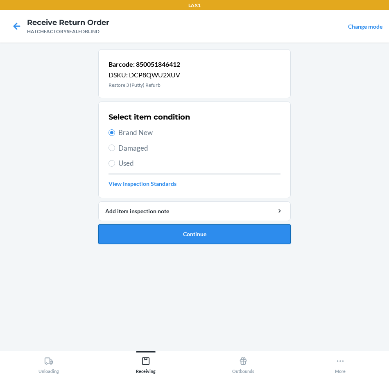
click at [150, 232] on button "Continue" at bounding box center [194, 234] width 192 height 20
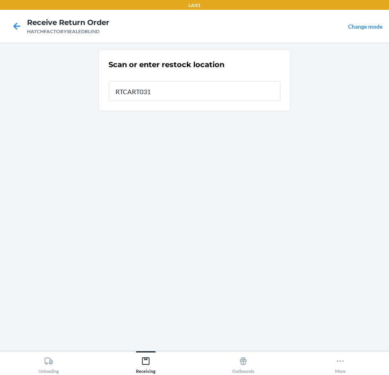
type input "RTCART031"
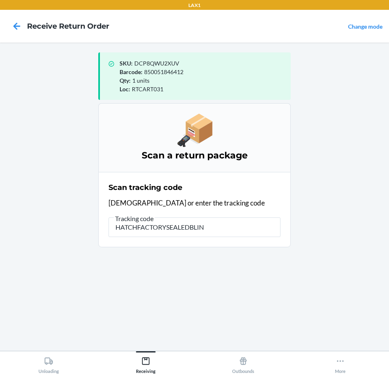
type input "HATCHFACTORYSEALEDBLIND"
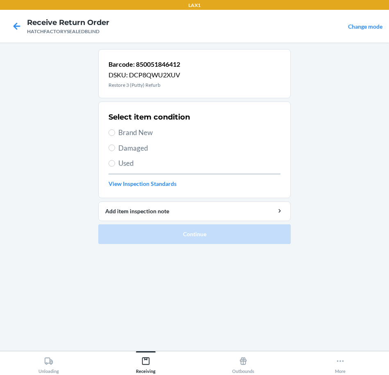
click at [117, 133] on label "Brand New" at bounding box center [195, 132] width 172 height 11
click at [115, 133] on input "Brand New" at bounding box center [112, 132] width 7 height 7
radio input "true"
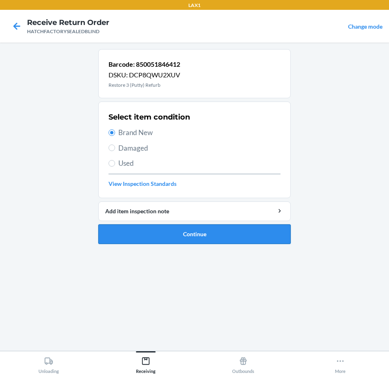
click at [192, 235] on button "Continue" at bounding box center [194, 234] width 192 height 20
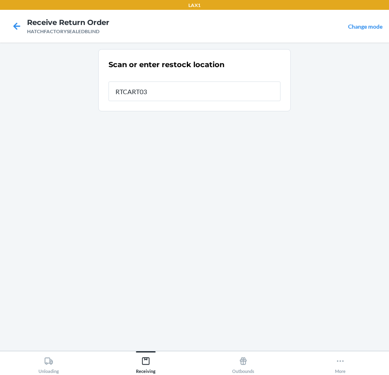
type input "RTCART031"
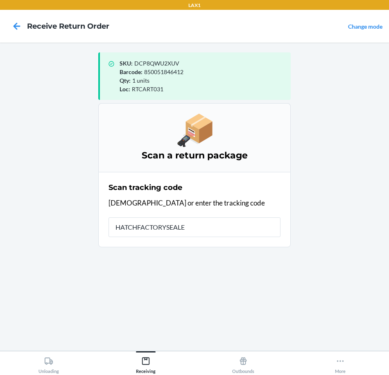
type input "HATCHFACTORYSEALED"
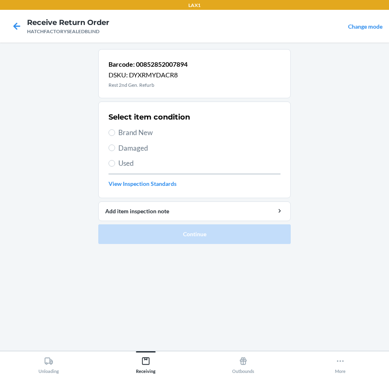
click at [119, 131] on span "Brand New" at bounding box center [199, 132] width 162 height 11
click at [115, 131] on input "Brand New" at bounding box center [112, 132] width 7 height 7
radio input "true"
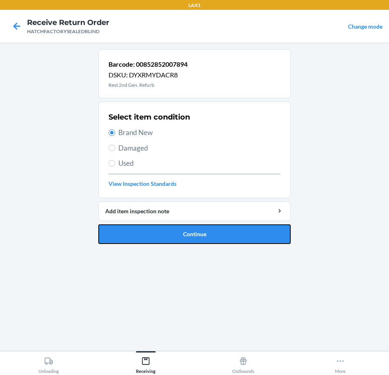
drag, startPoint x: 161, startPoint y: 234, endPoint x: 164, endPoint y: 227, distance: 7.9
click at [163, 232] on button "Continue" at bounding box center [194, 234] width 192 height 20
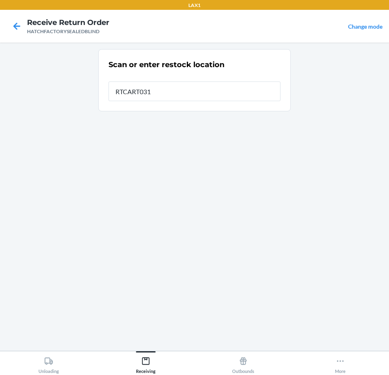
type input "RTCART031"
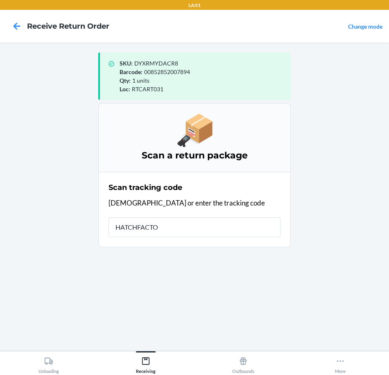
type input "HATCHFACTOR"
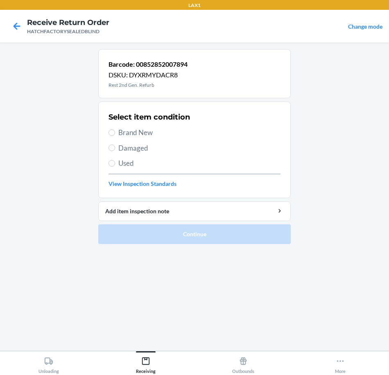
drag, startPoint x: 134, startPoint y: 131, endPoint x: 138, endPoint y: 136, distance: 5.6
click at [134, 133] on span "Brand New" at bounding box center [199, 132] width 162 height 11
click at [115, 133] on input "Brand New" at bounding box center [112, 132] width 7 height 7
radio input "true"
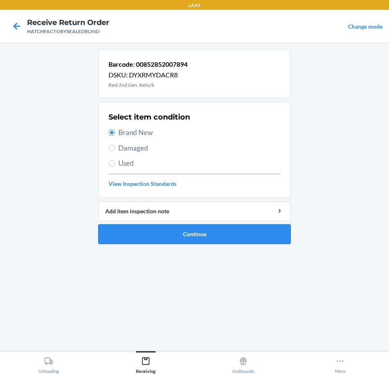
click at [137, 237] on button "Continue" at bounding box center [194, 234] width 192 height 20
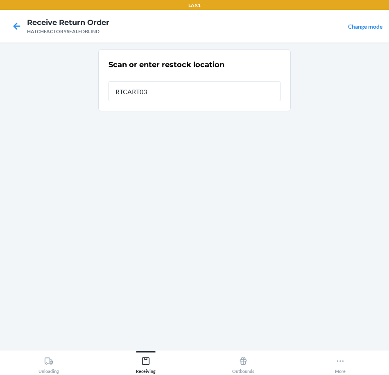
type input "RTCART031"
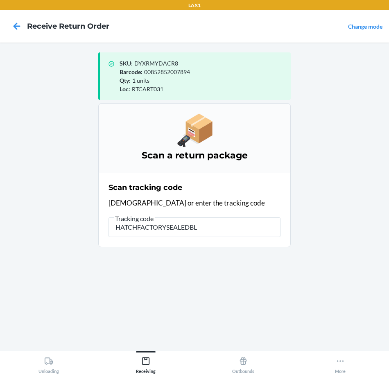
type input "HATCHFACTORYSEALEDBLI"
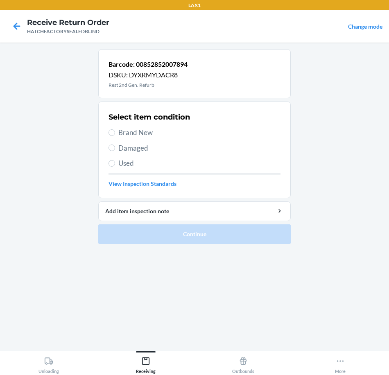
click at [128, 131] on span "Brand New" at bounding box center [199, 132] width 162 height 11
click at [115, 131] on input "Brand New" at bounding box center [112, 132] width 7 height 7
radio input "true"
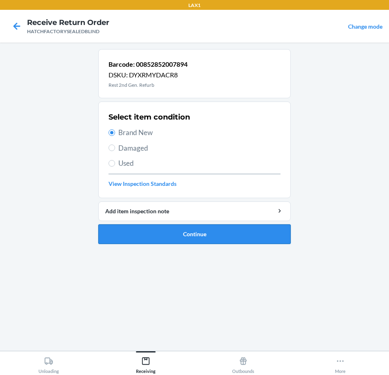
click at [165, 231] on button "Continue" at bounding box center [194, 234] width 192 height 20
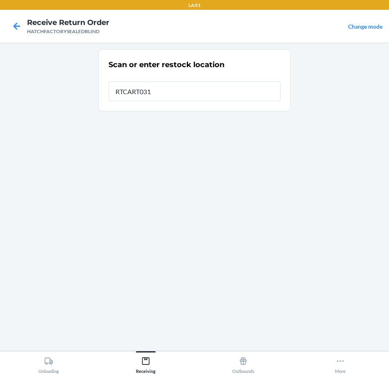
type input "RTCART031"
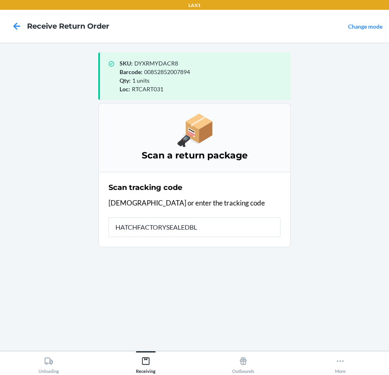
type input "HATCHFACTORYSEALEDBLI"
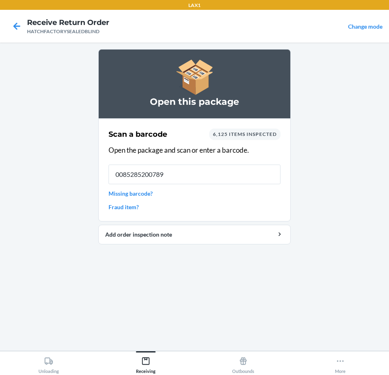
type input "00852852007894"
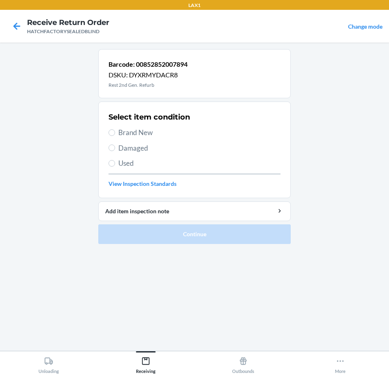
click at [139, 130] on span "Brand New" at bounding box center [199, 132] width 162 height 11
click at [115, 130] on input "Brand New" at bounding box center [112, 132] width 7 height 7
radio input "true"
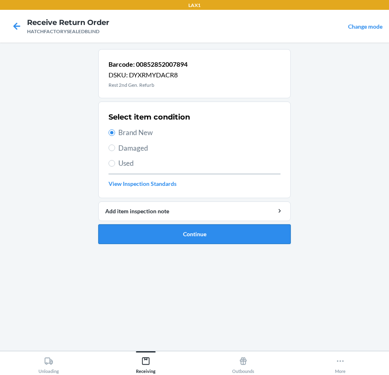
click at [171, 240] on button "Continue" at bounding box center [194, 234] width 192 height 20
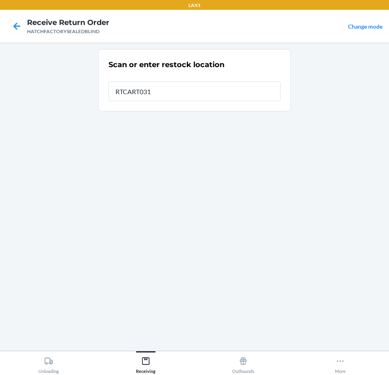
type input "RTCART031"
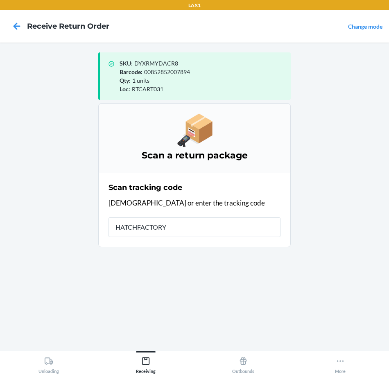
type input "HATCHFACTORYS"
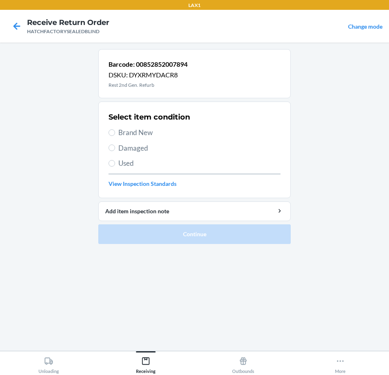
click at [139, 130] on span "Brand New" at bounding box center [199, 132] width 162 height 11
click at [115, 130] on input "Brand New" at bounding box center [112, 132] width 7 height 7
radio input "true"
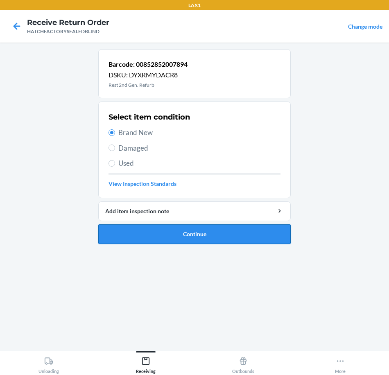
click at [174, 235] on button "Continue" at bounding box center [194, 234] width 192 height 20
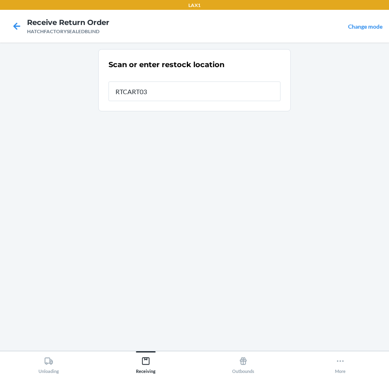
type input "RTCART031"
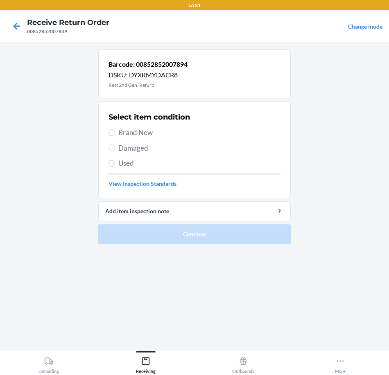
click at [137, 133] on span "Brand New" at bounding box center [199, 132] width 162 height 11
click at [115, 133] on input "Brand New" at bounding box center [112, 132] width 7 height 7
radio input "true"
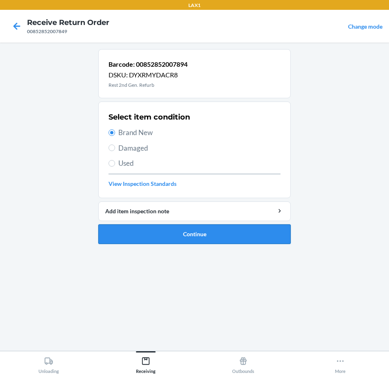
click at [156, 233] on button "Continue" at bounding box center [194, 234] width 192 height 20
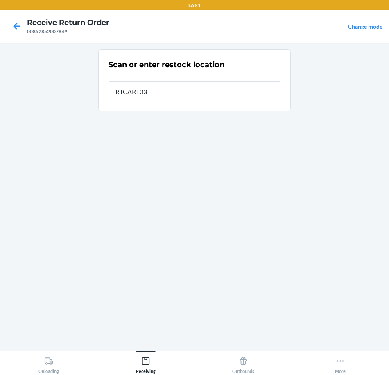
type input "RTCART031"
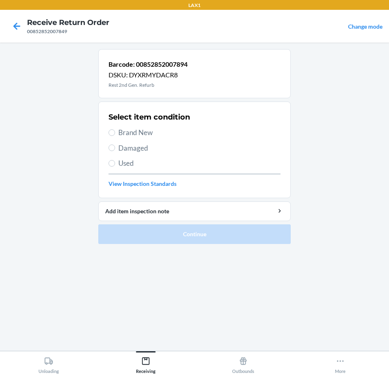
click at [140, 132] on span "Brand New" at bounding box center [199, 132] width 162 height 11
click at [115, 132] on input "Brand New" at bounding box center [112, 132] width 7 height 7
radio input "true"
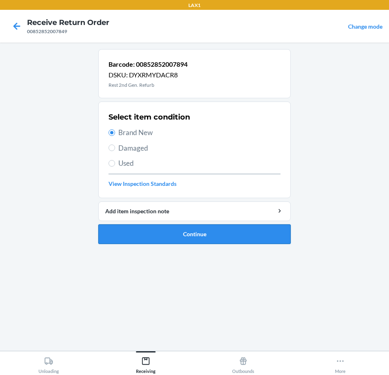
click at [165, 235] on button "Continue" at bounding box center [194, 234] width 192 height 20
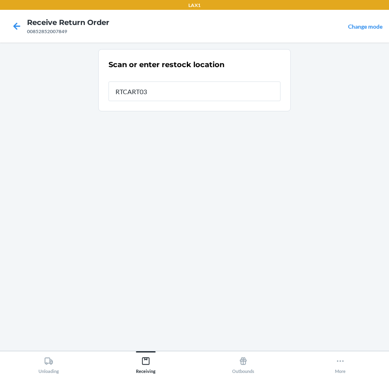
type input "RTCART031"
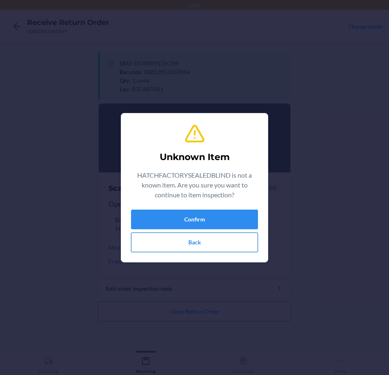
click at [187, 246] on button "Back" at bounding box center [194, 243] width 127 height 20
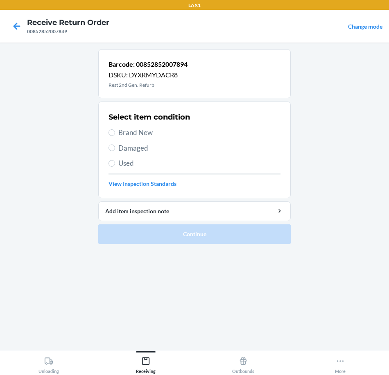
click at [119, 133] on span "Brand New" at bounding box center [199, 132] width 162 height 11
click at [115, 133] on input "Brand New" at bounding box center [112, 132] width 7 height 7
radio input "true"
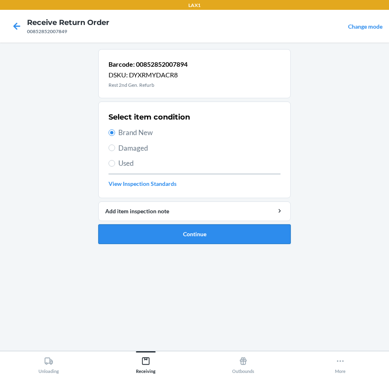
click at [167, 237] on button "Continue" at bounding box center [194, 234] width 192 height 20
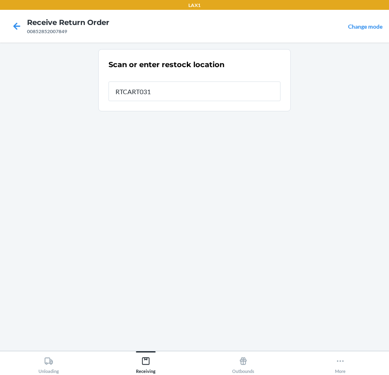
type input "RTCART031"
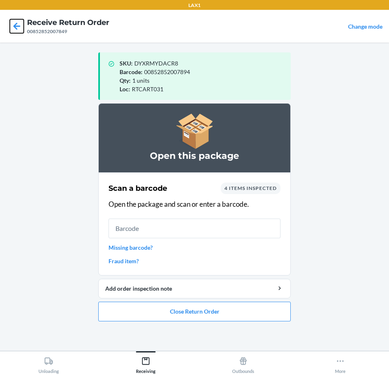
click at [16, 26] on icon at bounding box center [17, 26] width 7 height 7
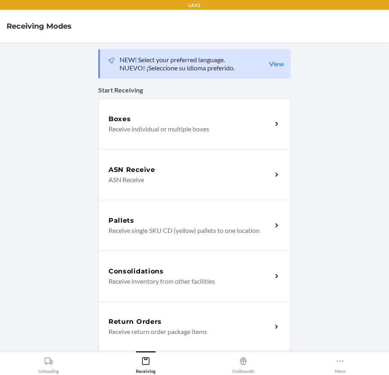
click at [163, 325] on div "Return Orders" at bounding box center [190, 322] width 163 height 10
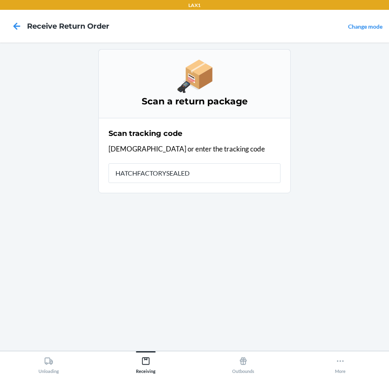
type input "HATCHFACTORYSEALEDB"
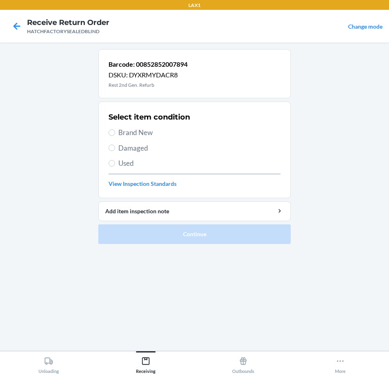
click at [126, 133] on span "Brand New" at bounding box center [199, 132] width 162 height 11
click at [115, 133] on input "Brand New" at bounding box center [112, 132] width 7 height 7
radio input "true"
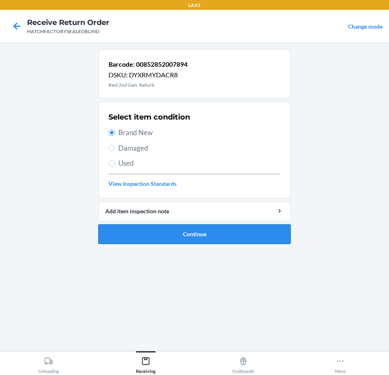
click at [157, 237] on button "Continue" at bounding box center [194, 234] width 192 height 20
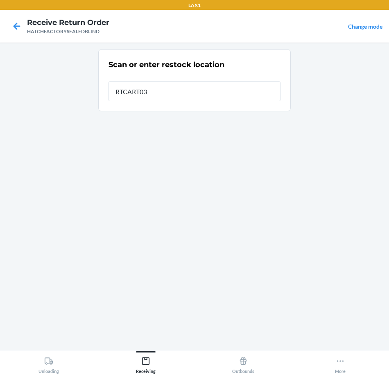
type input "RTCART031"
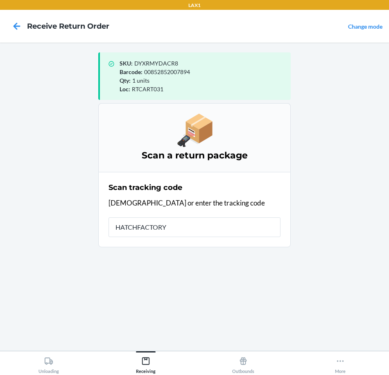
type input "HATCHFACTORYS"
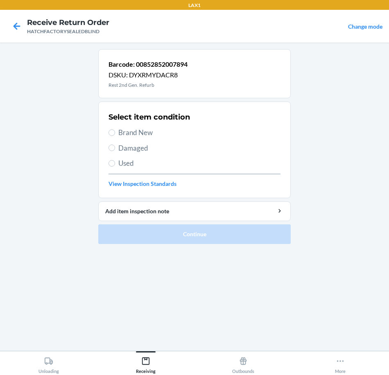
click at [125, 131] on span "Brand New" at bounding box center [199, 132] width 162 height 11
click at [115, 131] on input "Brand New" at bounding box center [112, 132] width 7 height 7
radio input "true"
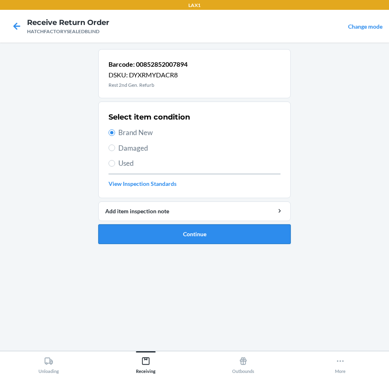
click at [201, 231] on button "Continue" at bounding box center [194, 234] width 192 height 20
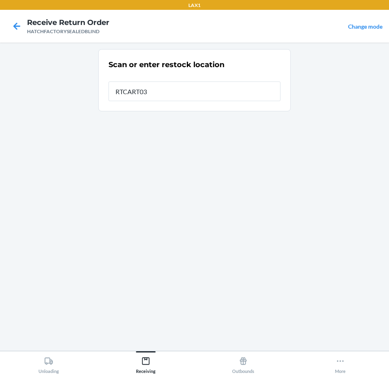
type input "RTCART031"
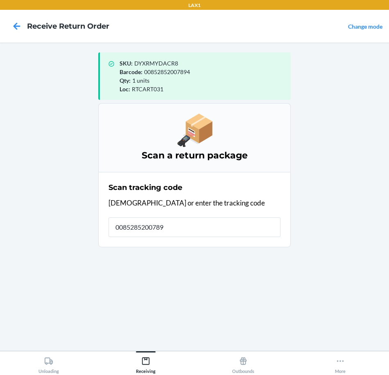
type input "00852852007894"
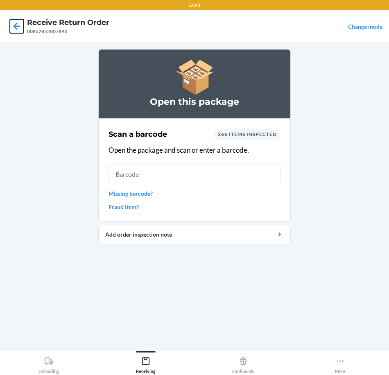
click at [16, 25] on icon at bounding box center [17, 26] width 14 height 14
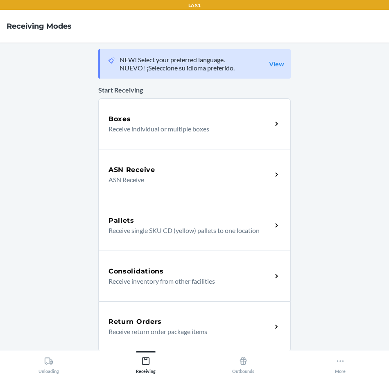
click at [201, 321] on div "Return Orders" at bounding box center [190, 322] width 163 height 10
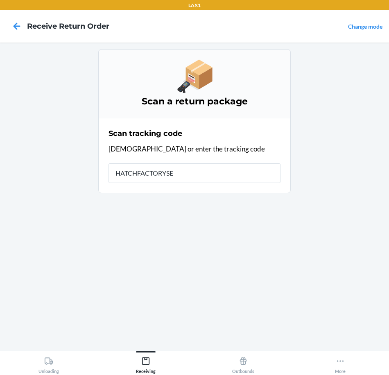
type input "HATCHFACTORYSEA"
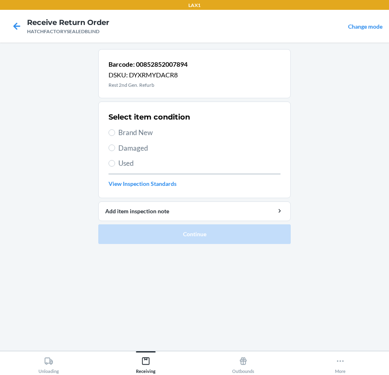
click at [134, 131] on span "Brand New" at bounding box center [199, 132] width 162 height 11
click at [115, 131] on input "Brand New" at bounding box center [112, 132] width 7 height 7
radio input "true"
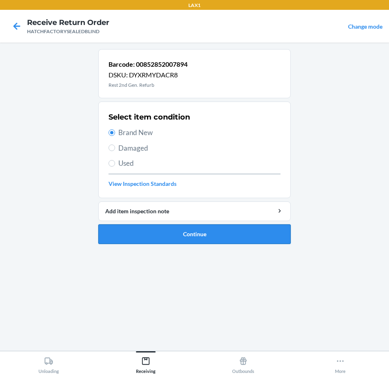
click at [175, 232] on button "Continue" at bounding box center [194, 234] width 192 height 20
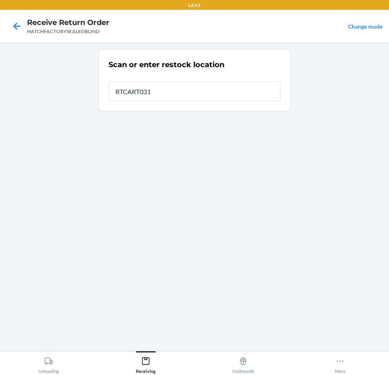
type input "RTCART031"
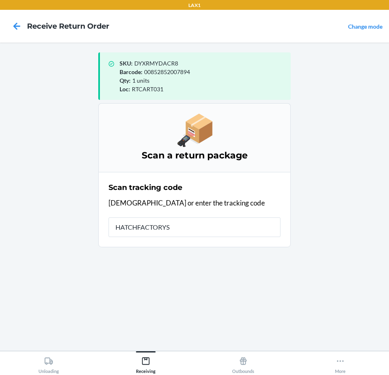
type input "HATCHFACTORYSE"
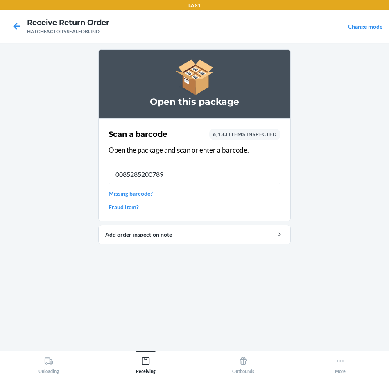
type input "00852852007894"
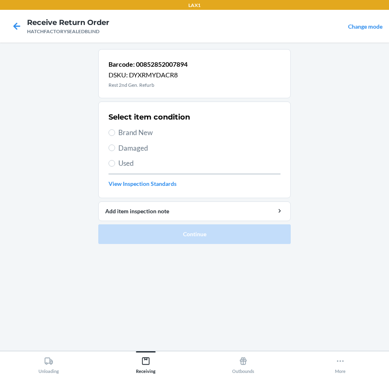
click at [140, 136] on span "Brand New" at bounding box center [199, 132] width 162 height 11
click at [115, 136] on input "Brand New" at bounding box center [112, 132] width 7 height 7
radio input "true"
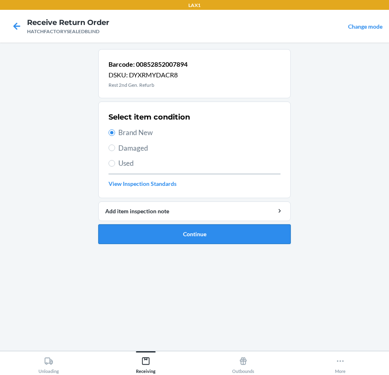
click at [197, 235] on button "Continue" at bounding box center [194, 234] width 192 height 20
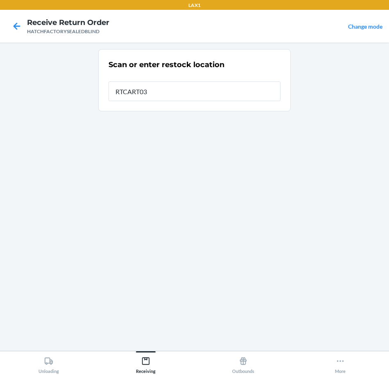
type input "RTCART031"
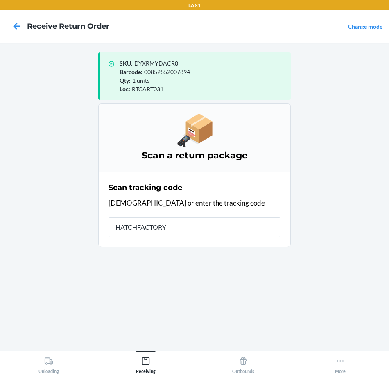
type input "HATCHFACTORYS"
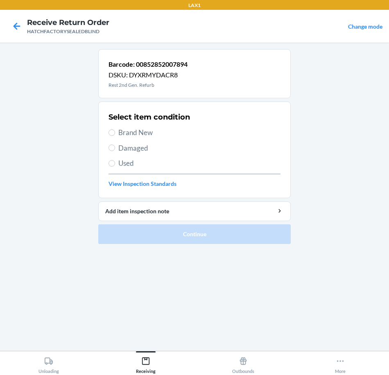
click at [140, 131] on span "Brand New" at bounding box center [199, 132] width 162 height 11
click at [115, 131] on input "Brand New" at bounding box center [112, 132] width 7 height 7
radio input "true"
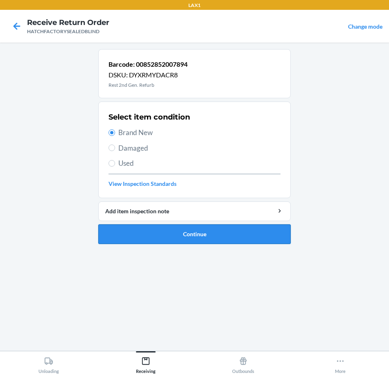
click at [192, 233] on button "Continue" at bounding box center [194, 234] width 192 height 20
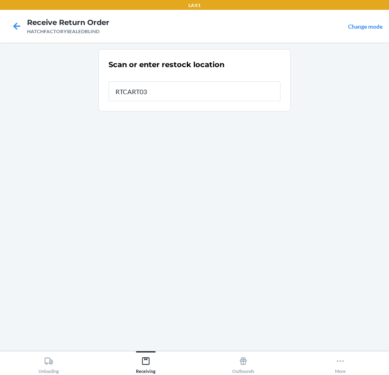
type input "RTCART031"
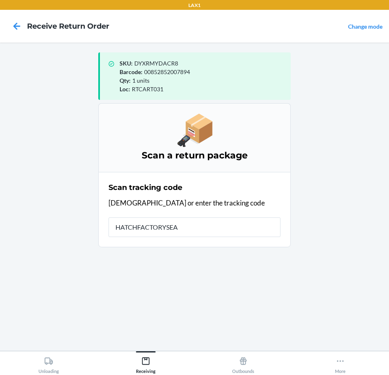
type input "HATCHFACTORYSEAL"
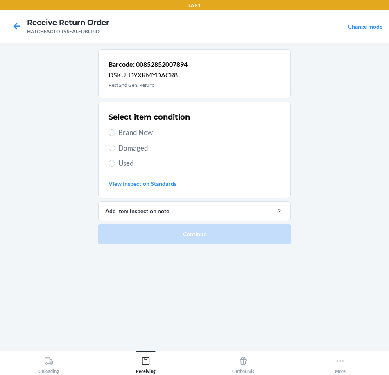
click at [134, 133] on span "Brand New" at bounding box center [199, 132] width 162 height 11
click at [115, 133] on input "Brand New" at bounding box center [112, 132] width 7 height 7
radio input "true"
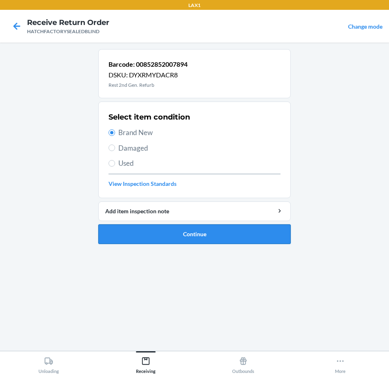
click at [206, 232] on button "Continue" at bounding box center [194, 234] width 192 height 20
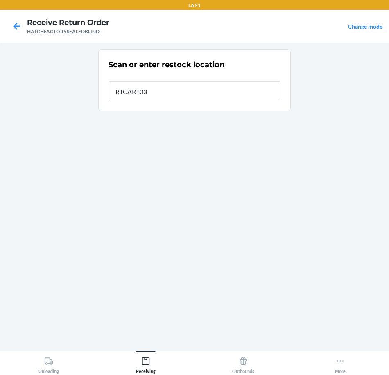
type input "RTCART031"
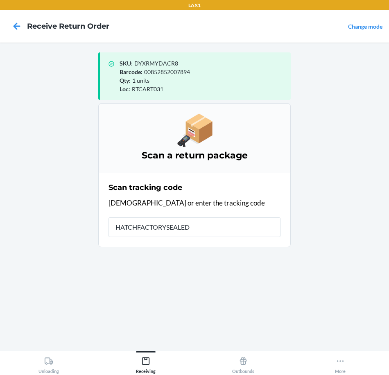
type input "HATCHFACTORYSEALEDB"
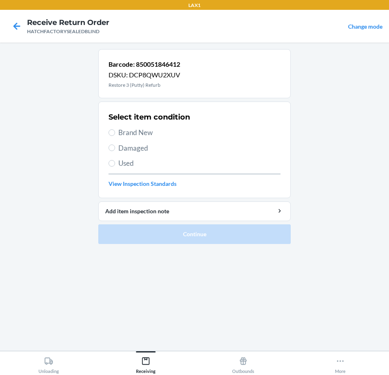
click at [131, 133] on span "Brand New" at bounding box center [199, 132] width 162 height 11
click at [115, 133] on input "Brand New" at bounding box center [112, 132] width 7 height 7
radio input "true"
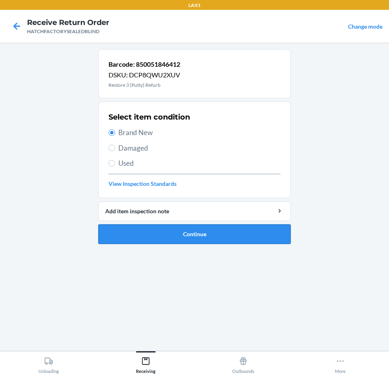
click at [170, 241] on button "Continue" at bounding box center [194, 234] width 192 height 20
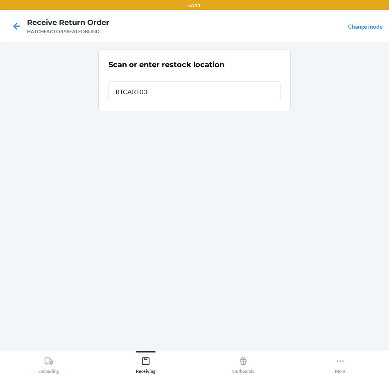
type input "RTCART031"
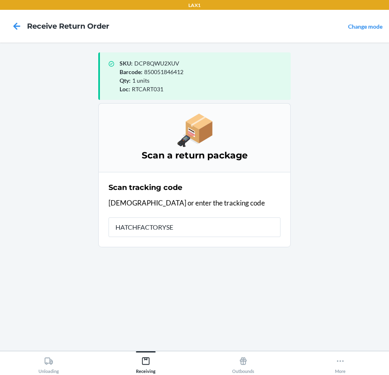
type input "HATCHFACTORYSEA"
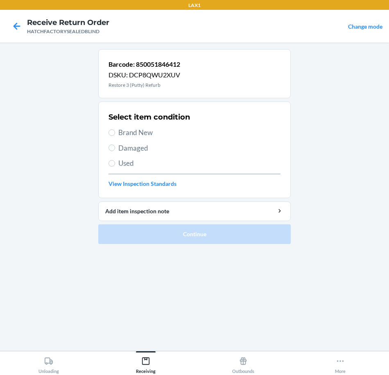
click at [136, 130] on span "Brand New" at bounding box center [199, 132] width 162 height 11
click at [115, 130] on input "Brand New" at bounding box center [112, 132] width 7 height 7
radio input "true"
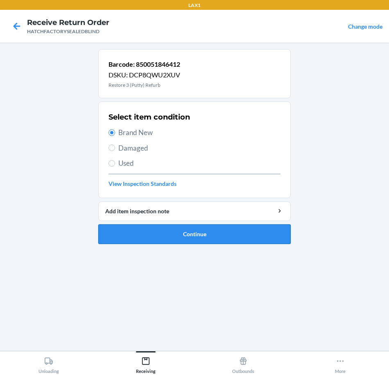
click at [209, 231] on button "Continue" at bounding box center [194, 234] width 192 height 20
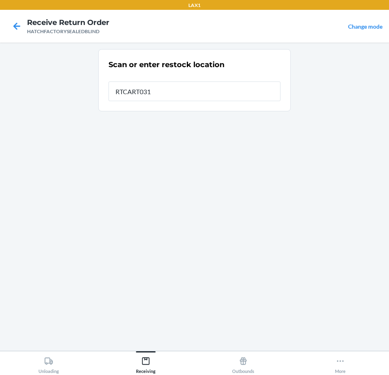
type input "RTCART031"
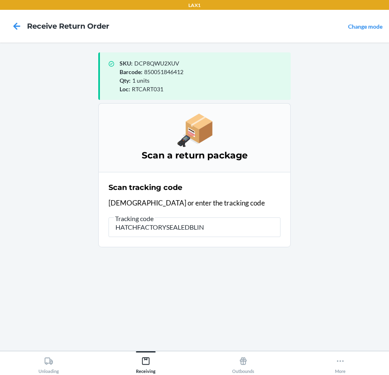
type input "HATCHFACTORYSEALEDBLIND"
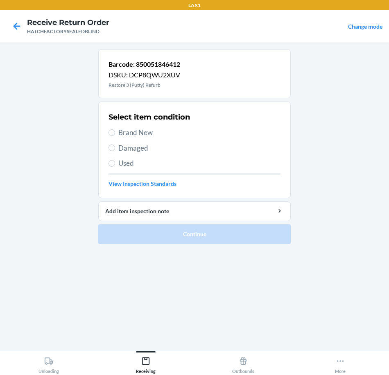
click at [135, 132] on span "Brand New" at bounding box center [199, 132] width 162 height 11
click at [115, 132] on input "Brand New" at bounding box center [112, 132] width 7 height 7
radio input "true"
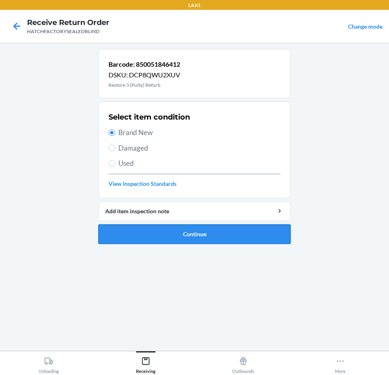
click at [168, 232] on button "Continue" at bounding box center [194, 234] width 192 height 20
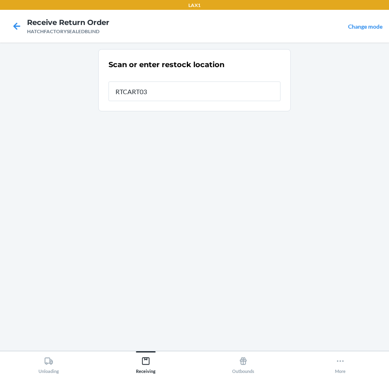
type input "RTCART031"
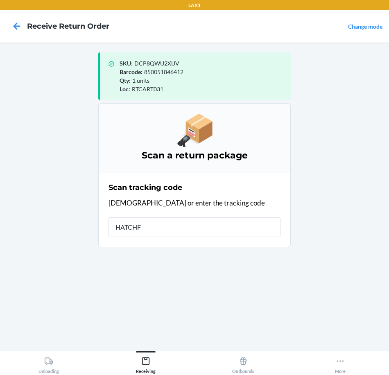
type input "HATCHFA"
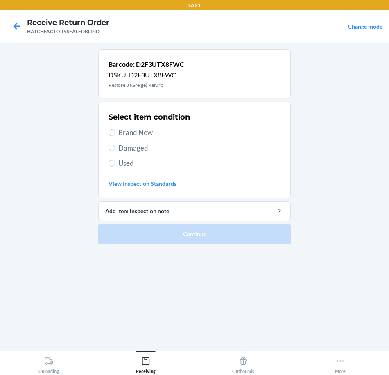
click at [131, 130] on span "Brand New" at bounding box center [199, 132] width 162 height 11
click at [115, 130] on input "Brand New" at bounding box center [112, 132] width 7 height 7
radio input "true"
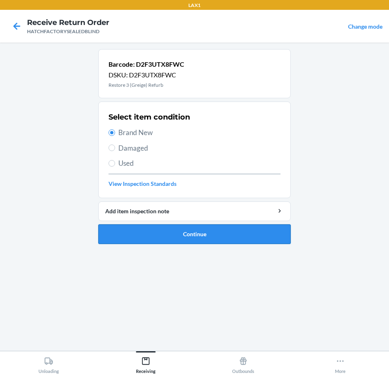
click at [165, 240] on button "Continue" at bounding box center [194, 234] width 192 height 20
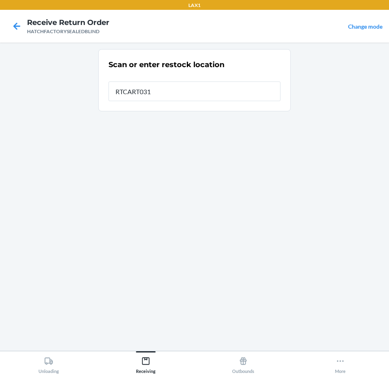
type input "RTCART031"
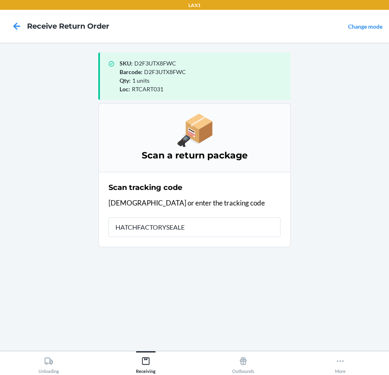
type input "HATCHFACTORYSEALED"
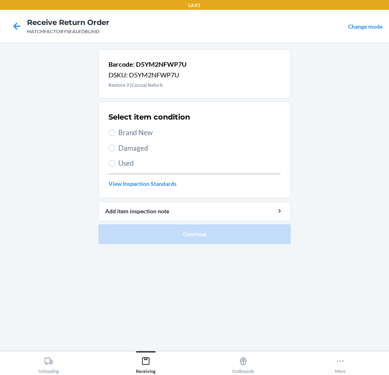
click at [143, 133] on span "Brand New" at bounding box center [199, 132] width 162 height 11
click at [115, 133] on input "Brand New" at bounding box center [112, 132] width 7 height 7
radio input "true"
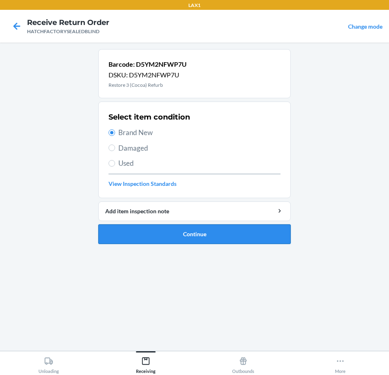
click at [180, 235] on button "Continue" at bounding box center [194, 234] width 192 height 20
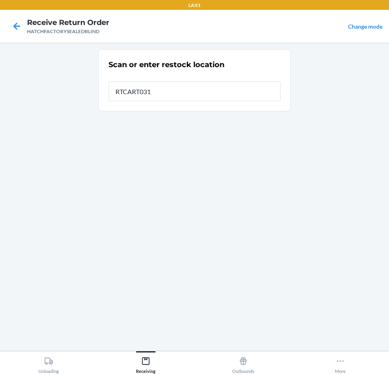
type input "RTCART031"
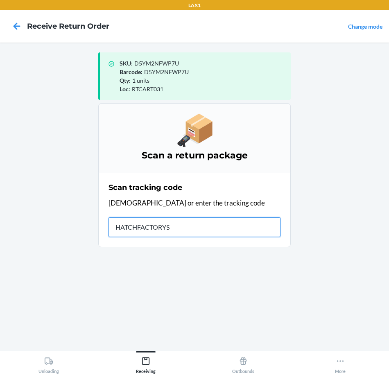
type input "HATCHFACTORYSE"
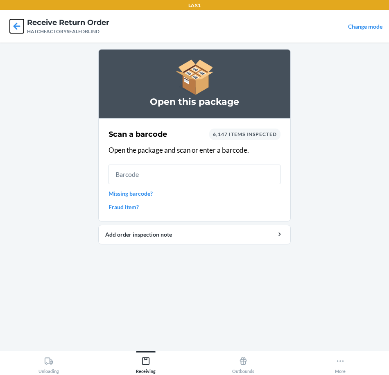
click at [17, 26] on icon at bounding box center [17, 26] width 7 height 7
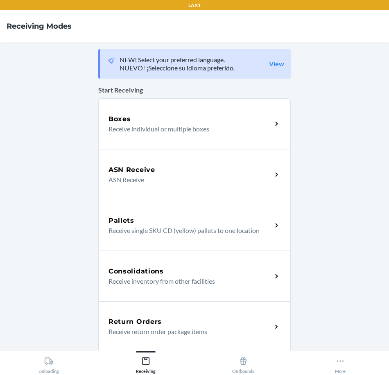
click at [182, 320] on div "Return Orders" at bounding box center [190, 322] width 163 height 10
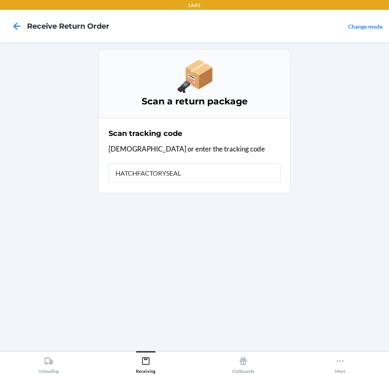
type input "HATCHFACTORYSEALE"
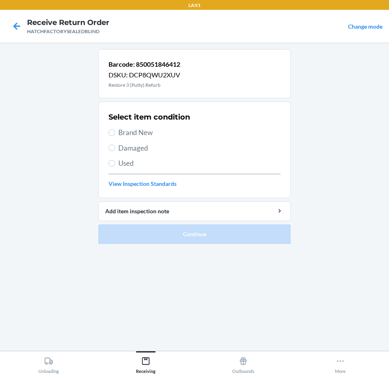
click at [127, 136] on span "Brand New" at bounding box center [199, 132] width 162 height 11
click at [115, 136] on input "Brand New" at bounding box center [112, 132] width 7 height 7
radio input "true"
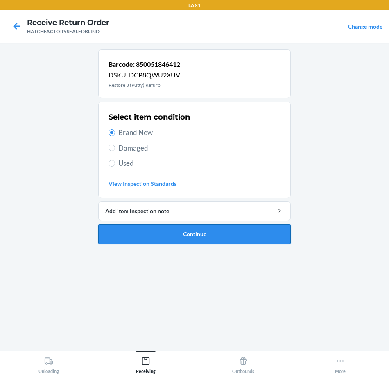
click at [139, 238] on button "Continue" at bounding box center [194, 234] width 192 height 20
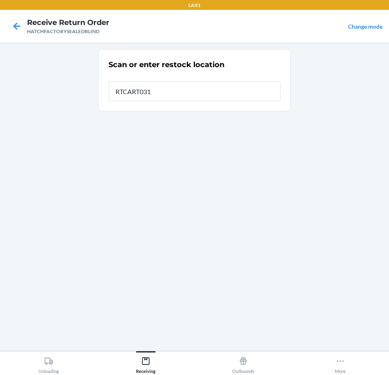
type input "RTCART031"
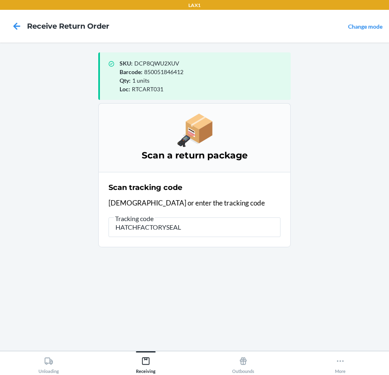
type input "HATCHFACTORYSEALE"
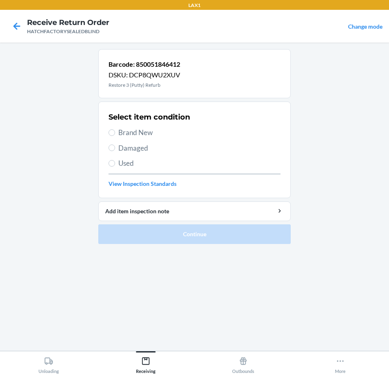
click at [139, 134] on span "Brand New" at bounding box center [199, 132] width 162 height 11
click at [115, 134] on input "Brand New" at bounding box center [112, 132] width 7 height 7
radio input "true"
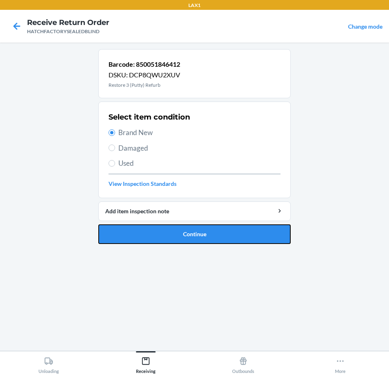
click at [171, 233] on button "Continue" at bounding box center [194, 234] width 192 height 20
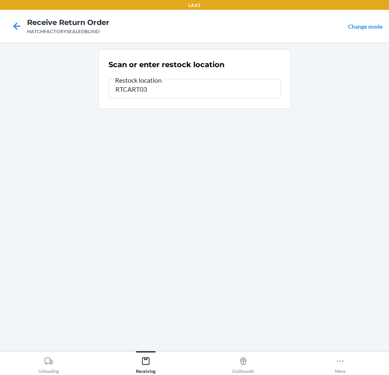
type input "RTCART031"
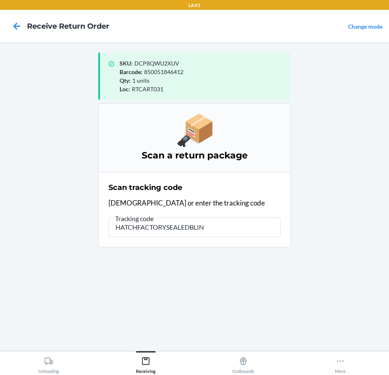
type input "HATCHFACTORYSEALEDBLIND"
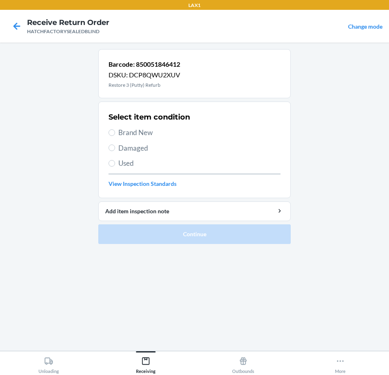
drag, startPoint x: 146, startPoint y: 134, endPoint x: 146, endPoint y: 140, distance: 6.6
click at [146, 138] on div "Select item condition Brand New Damaged Used View Inspection Standards" at bounding box center [195, 149] width 172 height 81
click at [126, 133] on span "Brand New" at bounding box center [199, 132] width 162 height 11
click at [115, 133] on input "Brand New" at bounding box center [112, 132] width 7 height 7
radio input "true"
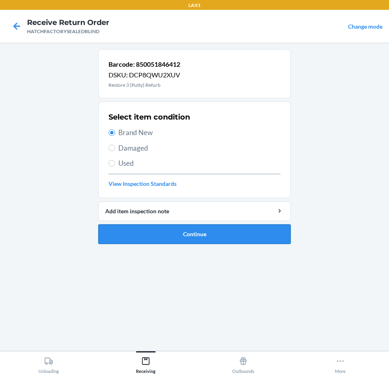
click at [141, 235] on button "Continue" at bounding box center [194, 234] width 192 height 20
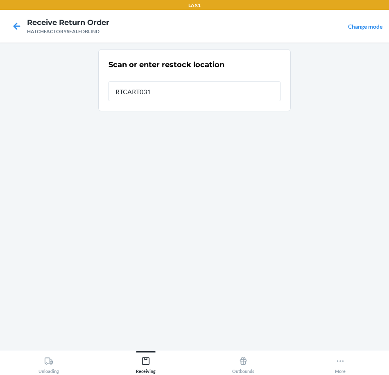
type input "RTCART031"
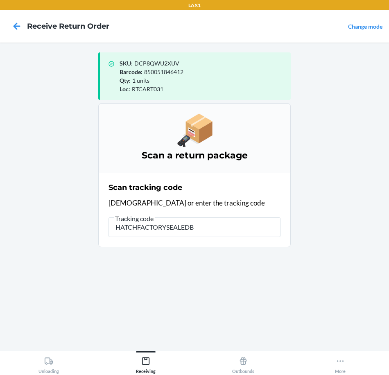
type input "HATCHFACTORYSEALEDBL"
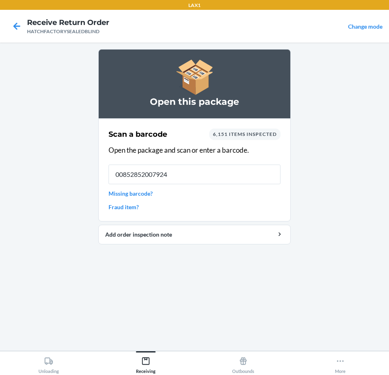
type input "00852852007924"
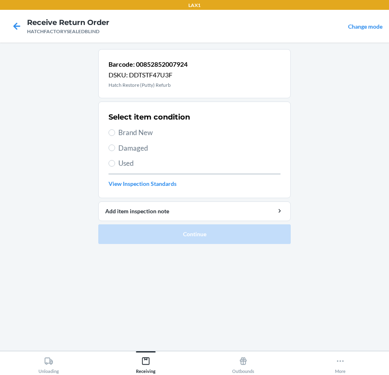
click at [140, 132] on span "Brand New" at bounding box center [199, 132] width 162 height 11
click at [115, 132] on input "Brand New" at bounding box center [112, 132] width 7 height 7
radio input "true"
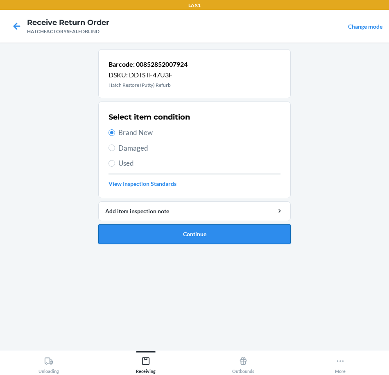
click at [175, 237] on button "Continue" at bounding box center [194, 234] width 192 height 20
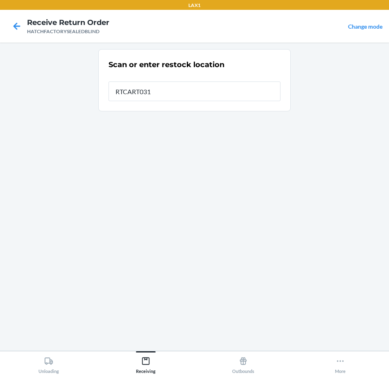
type input "RTCART031"
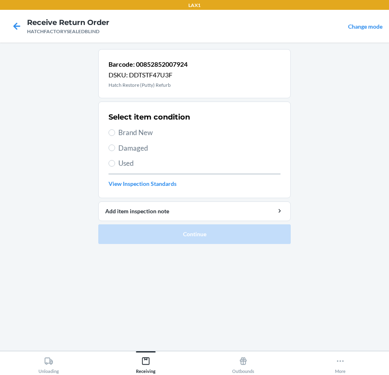
click at [142, 132] on span "Brand New" at bounding box center [199, 132] width 162 height 11
click at [115, 132] on input "Brand New" at bounding box center [112, 132] width 7 height 7
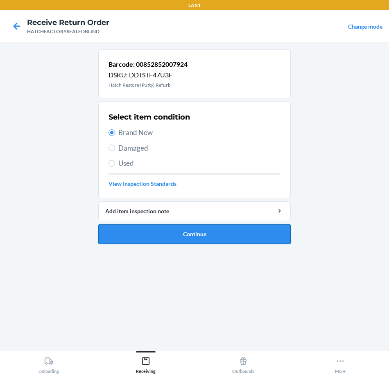
click at [167, 238] on button "Continue" at bounding box center [194, 234] width 192 height 20
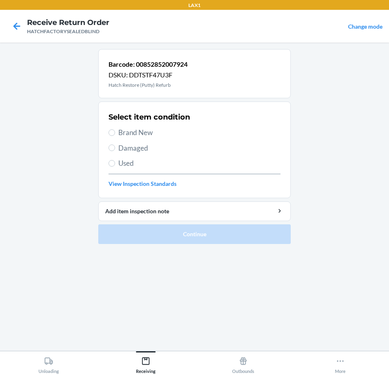
click at [142, 135] on span "Brand New" at bounding box center [199, 132] width 162 height 11
click at [115, 135] on input "Brand New" at bounding box center [112, 132] width 7 height 7
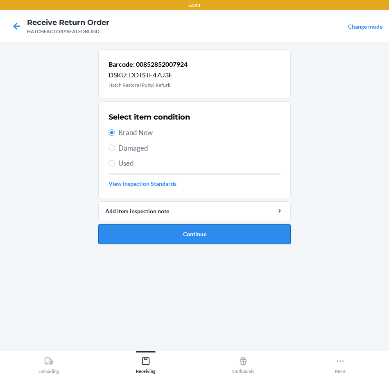
click at [165, 239] on button "Continue" at bounding box center [194, 234] width 192 height 20
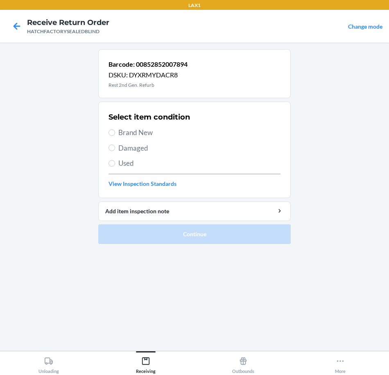
click at [146, 132] on span "Brand New" at bounding box center [199, 132] width 162 height 11
click at [115, 132] on input "Brand New" at bounding box center [112, 132] width 7 height 7
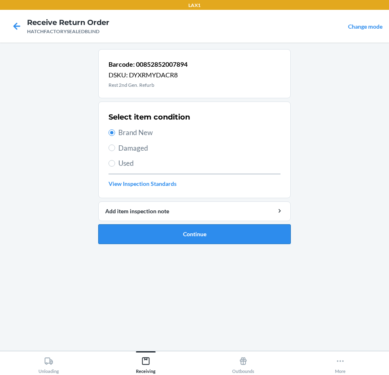
click at [178, 235] on button "Continue" at bounding box center [194, 234] width 192 height 20
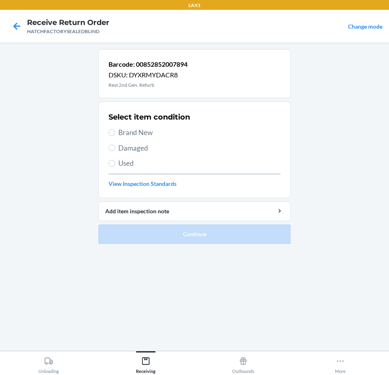
click at [138, 131] on span "Brand New" at bounding box center [199, 132] width 162 height 11
click at [115, 131] on input "Brand New" at bounding box center [112, 132] width 7 height 7
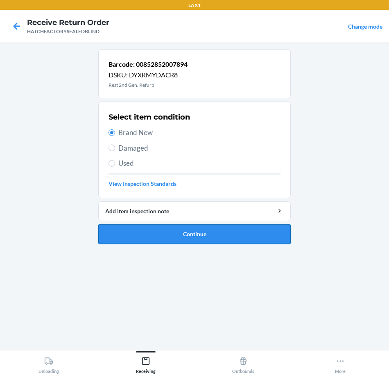
click at [167, 233] on button "Continue" at bounding box center [194, 234] width 192 height 20
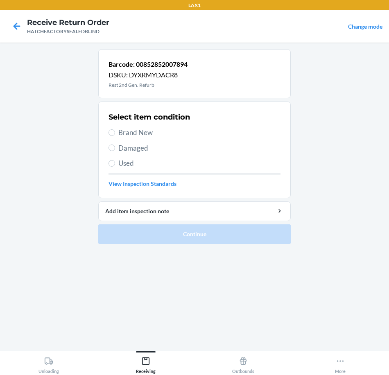
click at [141, 131] on span "Brand New" at bounding box center [199, 132] width 162 height 11
click at [115, 131] on input "Brand New" at bounding box center [112, 132] width 7 height 7
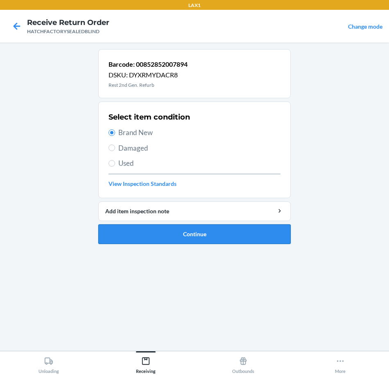
click at [153, 235] on button "Continue" at bounding box center [194, 234] width 192 height 20
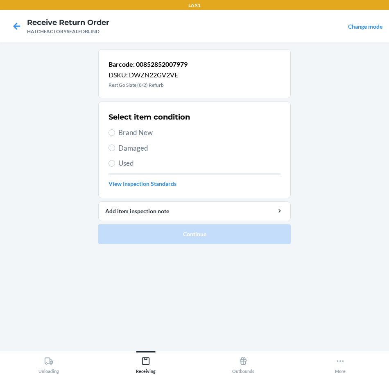
click at [146, 135] on span "Brand New" at bounding box center [199, 132] width 162 height 11
click at [115, 135] on input "Brand New" at bounding box center [112, 132] width 7 height 7
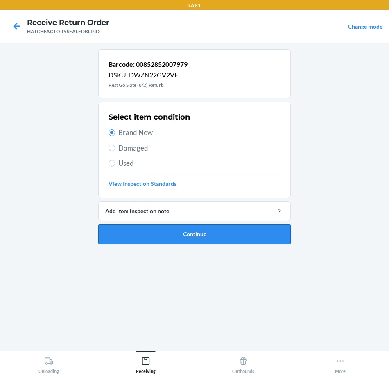
click at [173, 239] on button "Continue" at bounding box center [194, 234] width 192 height 20
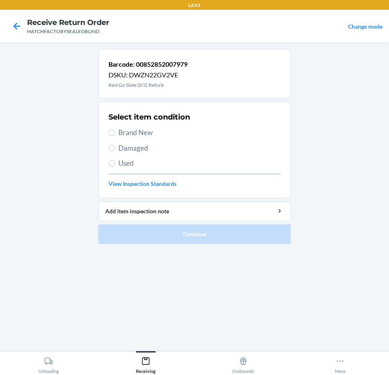
click at [132, 133] on span "Brand New" at bounding box center [199, 132] width 162 height 11
click at [115, 133] on input "Brand New" at bounding box center [112, 132] width 7 height 7
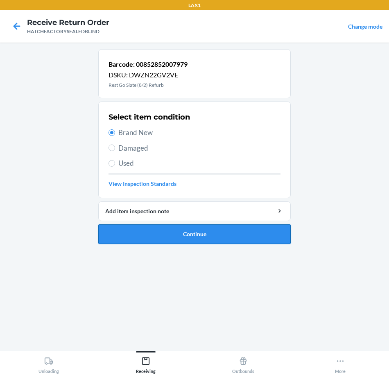
click at [154, 235] on button "Continue" at bounding box center [194, 234] width 192 height 20
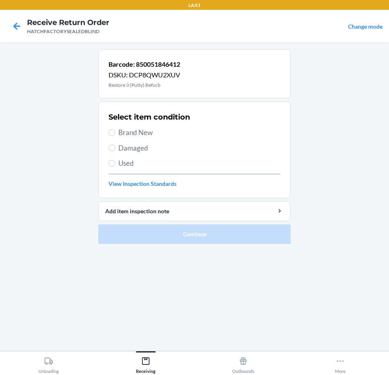
drag, startPoint x: 122, startPoint y: 133, endPoint x: 123, endPoint y: 153, distance: 19.3
click at [120, 133] on span "Brand New" at bounding box center [199, 132] width 162 height 11
click at [122, 133] on span "Brand New" at bounding box center [199, 132] width 162 height 11
click at [115, 133] on input "Brand New" at bounding box center [112, 132] width 7 height 7
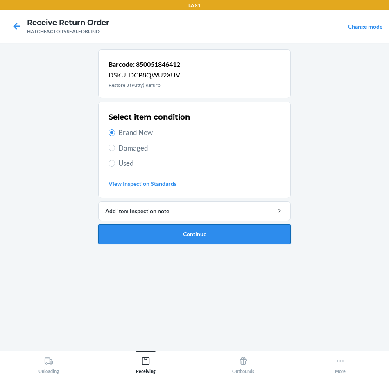
click at [176, 238] on button "Continue" at bounding box center [194, 234] width 192 height 20
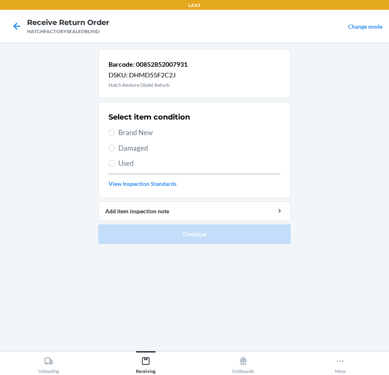
click at [149, 131] on span "Brand New" at bounding box center [199, 132] width 162 height 11
click at [115, 131] on input "Brand New" at bounding box center [112, 132] width 7 height 7
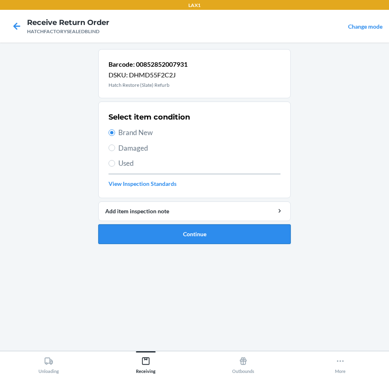
click at [161, 232] on button "Continue" at bounding box center [194, 234] width 192 height 20
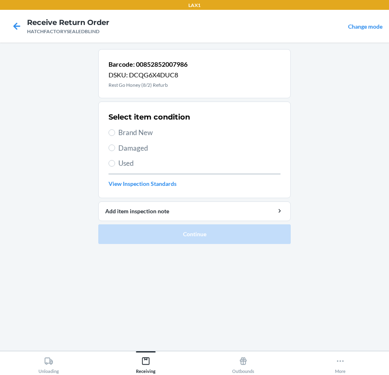
click at [144, 134] on span "Brand New" at bounding box center [199, 132] width 162 height 11
click at [115, 134] on input "Brand New" at bounding box center [112, 132] width 7 height 7
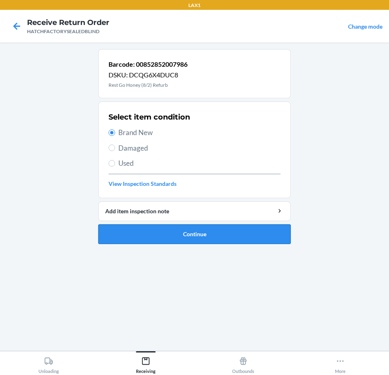
click at [154, 235] on button "Continue" at bounding box center [194, 234] width 192 height 20
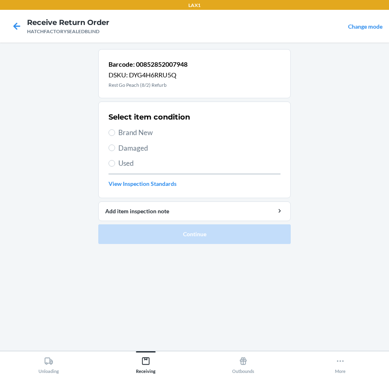
click at [131, 135] on span "Brand New" at bounding box center [199, 132] width 162 height 11
click at [115, 135] on input "Brand New" at bounding box center [112, 132] width 7 height 7
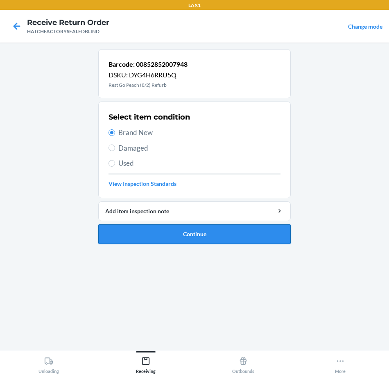
click at [160, 234] on button "Continue" at bounding box center [194, 234] width 192 height 20
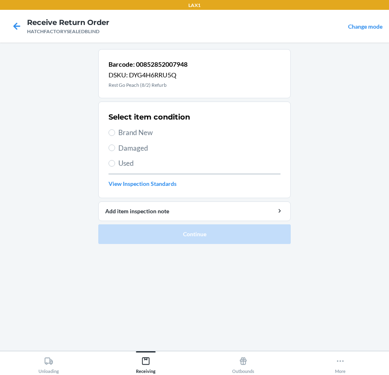
click at [138, 133] on span "Brand New" at bounding box center [199, 132] width 162 height 11
click at [115, 133] on input "Brand New" at bounding box center [112, 132] width 7 height 7
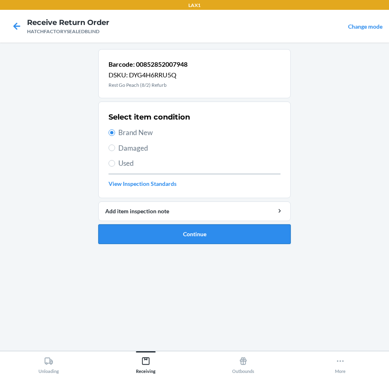
click at [171, 236] on button "Continue" at bounding box center [194, 234] width 192 height 20
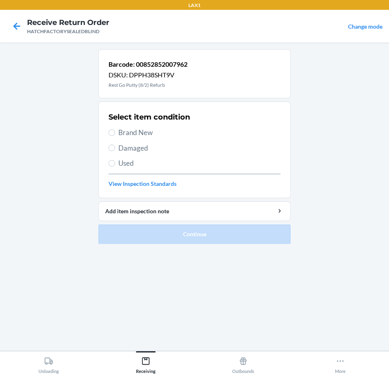
click at [119, 132] on span "Brand New" at bounding box center [199, 132] width 162 height 11
click at [115, 132] on input "Brand New" at bounding box center [112, 132] width 7 height 7
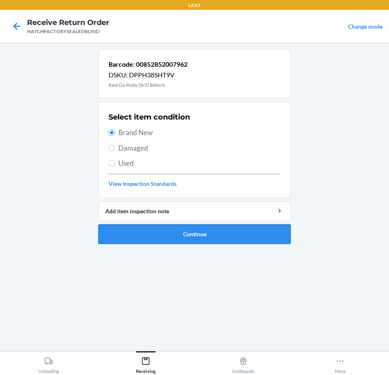
click at [159, 233] on button "Continue" at bounding box center [194, 234] width 192 height 20
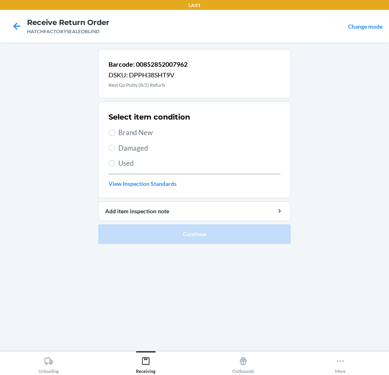
click at [142, 133] on span "Brand New" at bounding box center [199, 132] width 162 height 11
click at [115, 133] on input "Brand New" at bounding box center [112, 132] width 7 height 7
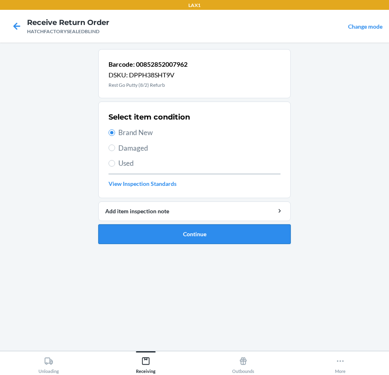
click at [169, 239] on button "Continue" at bounding box center [194, 234] width 192 height 20
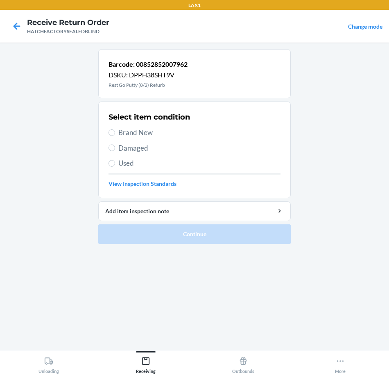
click at [132, 129] on span "Brand New" at bounding box center [199, 132] width 162 height 11
click at [115, 129] on input "Brand New" at bounding box center [112, 132] width 7 height 7
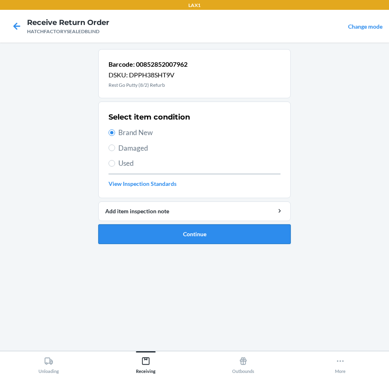
click at [140, 234] on button "Continue" at bounding box center [194, 234] width 192 height 20
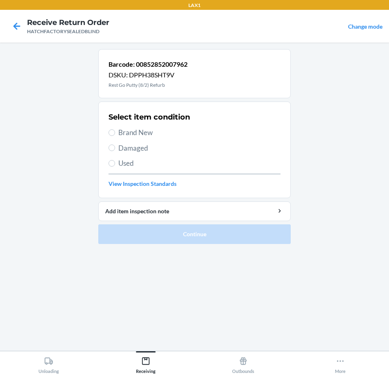
click at [136, 133] on span "Brand New" at bounding box center [199, 132] width 162 height 11
click at [115, 133] on input "Brand New" at bounding box center [112, 132] width 7 height 7
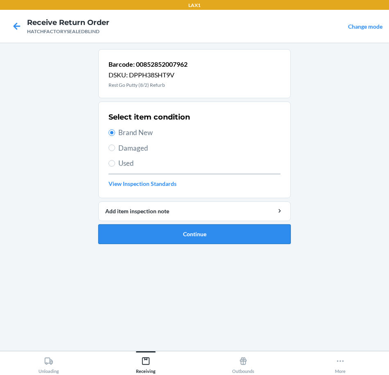
click at [159, 237] on button "Continue" at bounding box center [194, 234] width 192 height 20
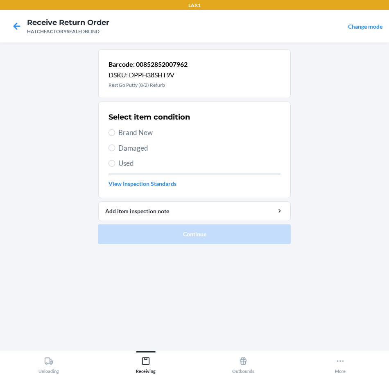
click at [145, 133] on span "Brand New" at bounding box center [199, 132] width 162 height 11
click at [115, 133] on input "Brand New" at bounding box center [112, 132] width 7 height 7
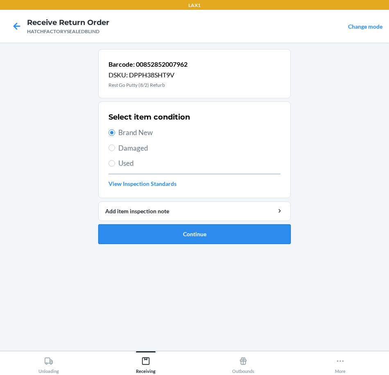
click at [146, 234] on button "Continue" at bounding box center [194, 234] width 192 height 20
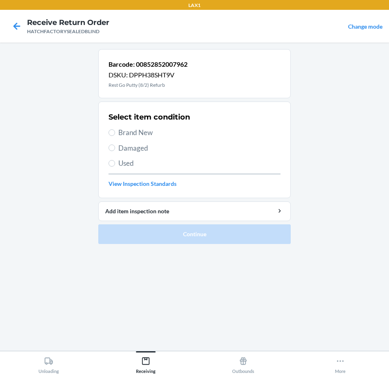
click at [146, 131] on span "Brand New" at bounding box center [199, 132] width 162 height 11
click at [115, 131] on input "Brand New" at bounding box center [112, 132] width 7 height 7
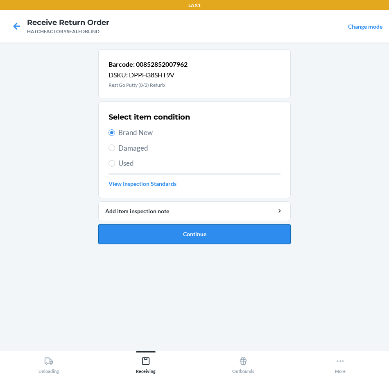
click at [158, 232] on button "Continue" at bounding box center [194, 234] width 192 height 20
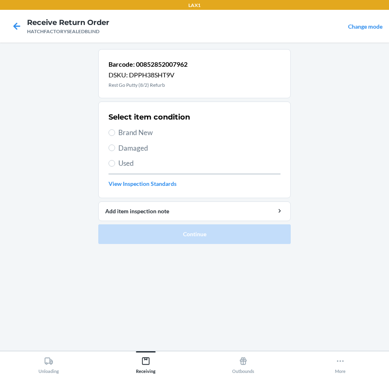
click at [142, 136] on span "Brand New" at bounding box center [199, 132] width 162 height 11
click at [115, 136] on input "Brand New" at bounding box center [112, 132] width 7 height 7
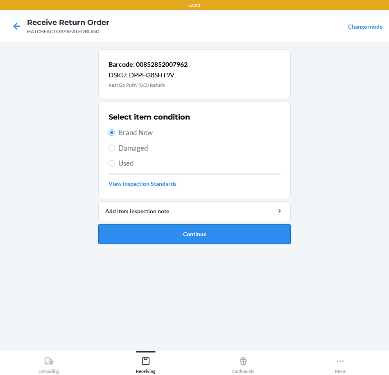
click at [154, 233] on button "Continue" at bounding box center [194, 234] width 192 height 20
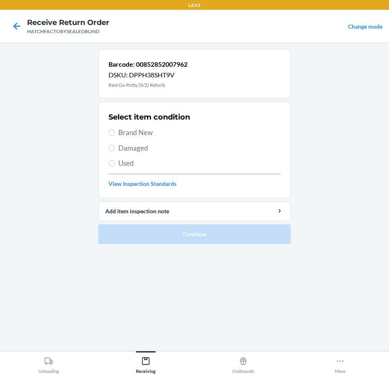
click at [149, 135] on span "Brand New" at bounding box center [199, 132] width 162 height 11
click at [115, 135] on input "Brand New" at bounding box center [112, 132] width 7 height 7
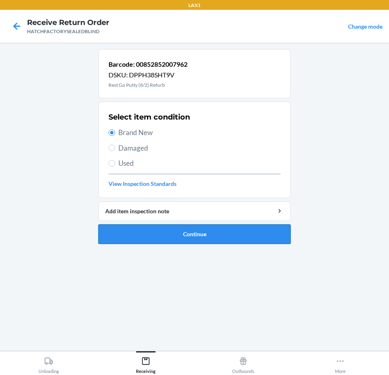
click at [181, 235] on button "Continue" at bounding box center [194, 234] width 192 height 20
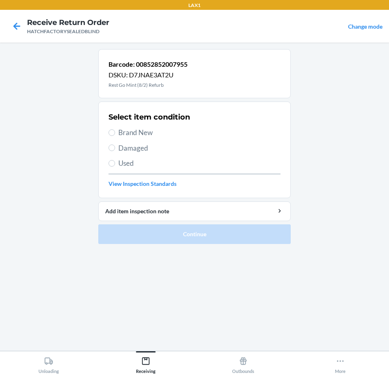
drag, startPoint x: 124, startPoint y: 131, endPoint x: 181, endPoint y: 199, distance: 88.7
click at [126, 134] on span "Brand New" at bounding box center [199, 132] width 162 height 11
click at [142, 126] on div "Select item condition Brand New Damaged Used View Inspection Standards" at bounding box center [195, 149] width 172 height 81
click at [145, 131] on span "Brand New" at bounding box center [199, 132] width 162 height 11
click at [115, 131] on input "Brand New" at bounding box center [112, 132] width 7 height 7
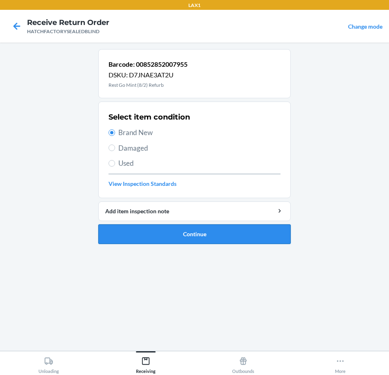
click at [161, 234] on button "Continue" at bounding box center [194, 234] width 192 height 20
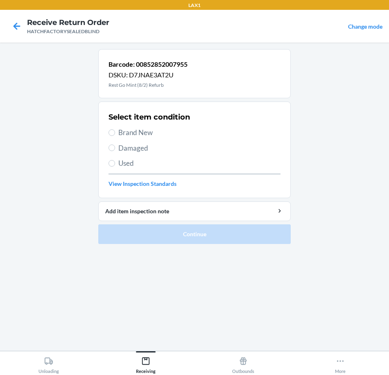
click at [139, 133] on span "Brand New" at bounding box center [199, 132] width 162 height 11
click at [115, 133] on input "Brand New" at bounding box center [112, 132] width 7 height 7
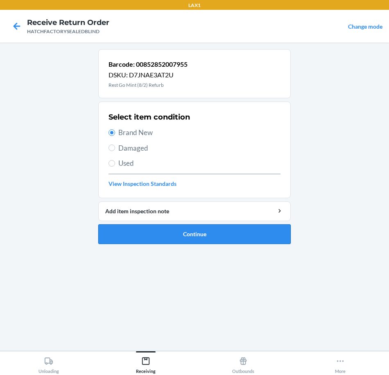
click at [182, 238] on button "Continue" at bounding box center [194, 234] width 192 height 20
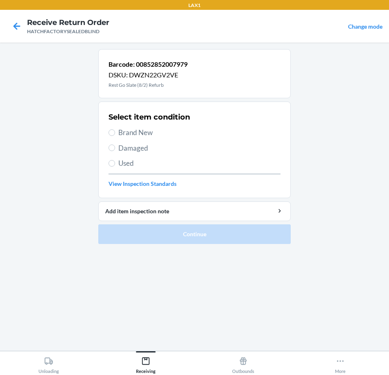
click at [139, 137] on span "Brand New" at bounding box center [199, 132] width 162 height 11
click at [115, 136] on input "Brand New" at bounding box center [112, 132] width 7 height 7
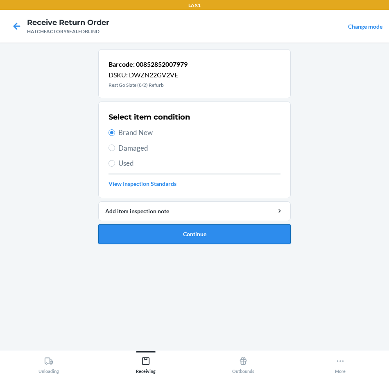
click at [174, 234] on button "Continue" at bounding box center [194, 234] width 192 height 20
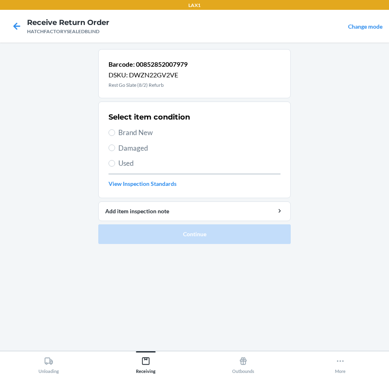
click at [136, 131] on span "Brand New" at bounding box center [199, 132] width 162 height 11
click at [115, 131] on input "Brand New" at bounding box center [112, 132] width 7 height 7
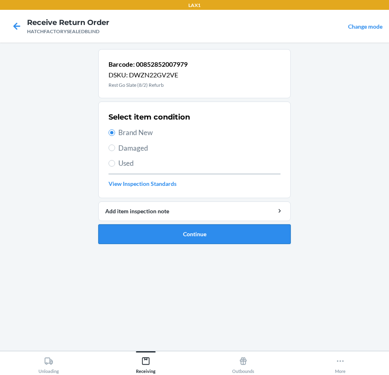
click at [158, 237] on button "Continue" at bounding box center [194, 234] width 192 height 20
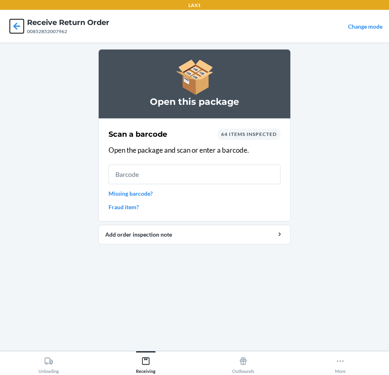
click at [20, 28] on icon at bounding box center [17, 26] width 14 height 14
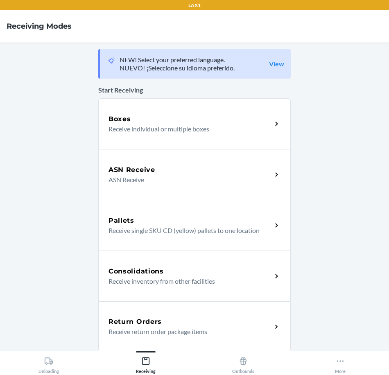
click at [217, 335] on p "Receive return order package items" at bounding box center [187, 332] width 157 height 10
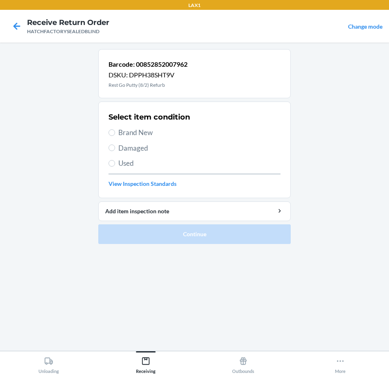
click at [142, 131] on span "Brand New" at bounding box center [199, 132] width 162 height 11
click at [115, 131] on input "Brand New" at bounding box center [112, 132] width 7 height 7
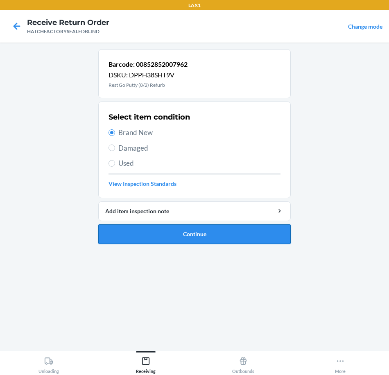
click at [163, 235] on button "Continue" at bounding box center [194, 234] width 192 height 20
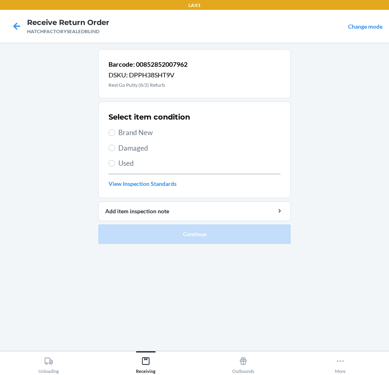
click at [151, 127] on div "Select item condition Brand New Damaged Used View Inspection Standards" at bounding box center [195, 149] width 172 height 81
click at [139, 133] on span "Brand New" at bounding box center [199, 132] width 162 height 11
click at [115, 133] on input "Brand New" at bounding box center [112, 132] width 7 height 7
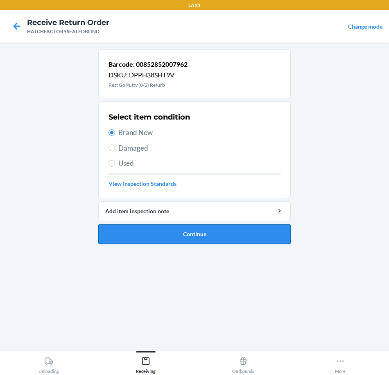
click at [170, 235] on button "Continue" at bounding box center [194, 234] width 192 height 20
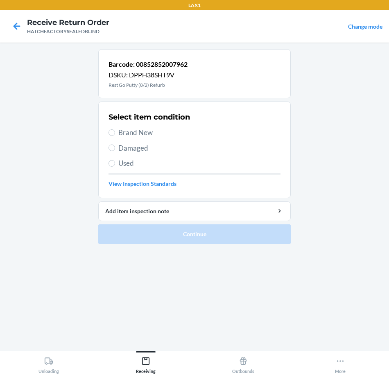
click at [146, 132] on span "Brand New" at bounding box center [199, 132] width 162 height 11
click at [115, 132] on input "Brand New" at bounding box center [112, 132] width 7 height 7
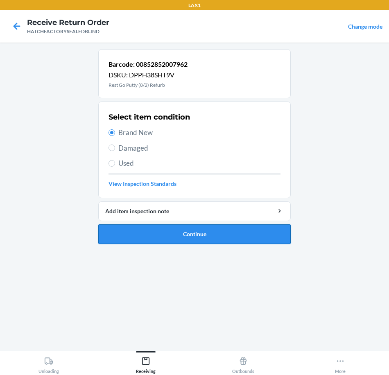
click at [178, 232] on button "Continue" at bounding box center [194, 234] width 192 height 20
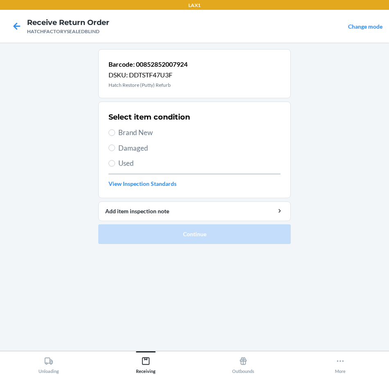
click at [134, 131] on span "Brand New" at bounding box center [199, 132] width 162 height 11
click at [115, 131] on input "Brand New" at bounding box center [112, 132] width 7 height 7
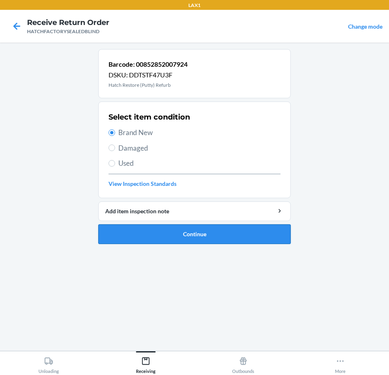
click at [154, 234] on button "Continue" at bounding box center [194, 234] width 192 height 20
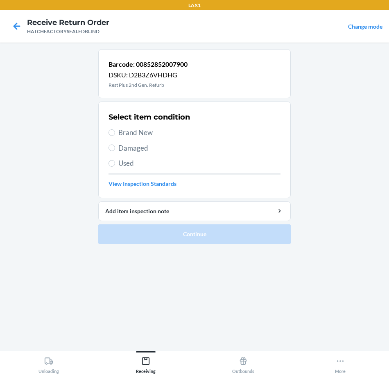
click at [145, 135] on span "Brand New" at bounding box center [199, 132] width 162 height 11
click at [115, 135] on input "Brand New" at bounding box center [112, 132] width 7 height 7
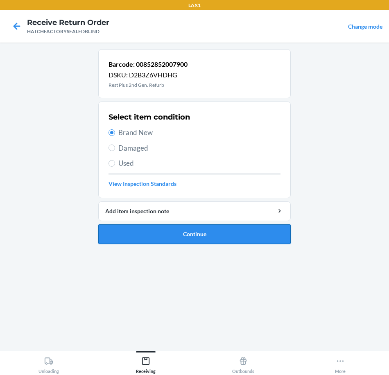
click at [158, 236] on button "Continue" at bounding box center [194, 234] width 192 height 20
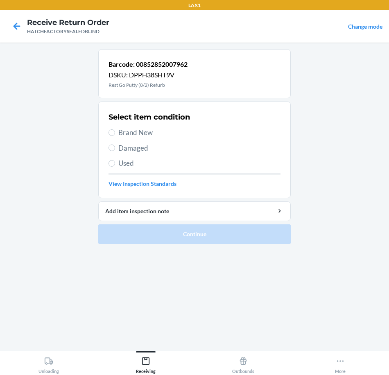
click at [139, 132] on span "Brand New" at bounding box center [199, 132] width 162 height 11
click at [115, 132] on input "Brand New" at bounding box center [112, 132] width 7 height 7
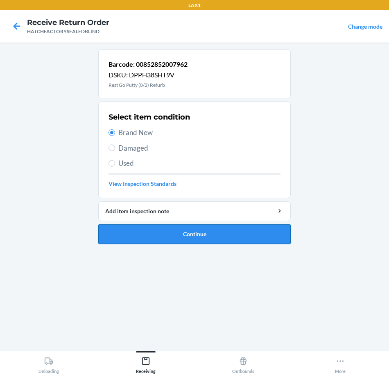
click at [186, 234] on button "Continue" at bounding box center [194, 234] width 192 height 20
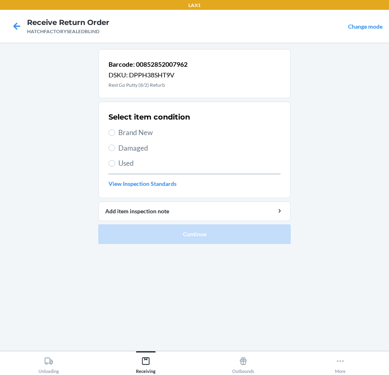
click at [146, 133] on span "Brand New" at bounding box center [199, 132] width 162 height 11
click at [115, 133] on input "Brand New" at bounding box center [112, 132] width 7 height 7
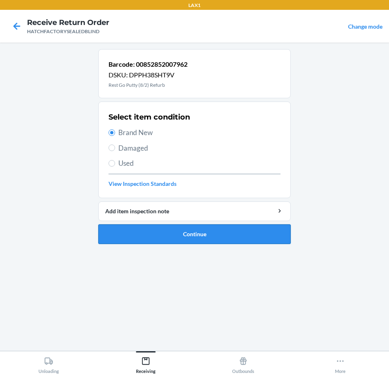
click at [168, 234] on button "Continue" at bounding box center [194, 234] width 192 height 20
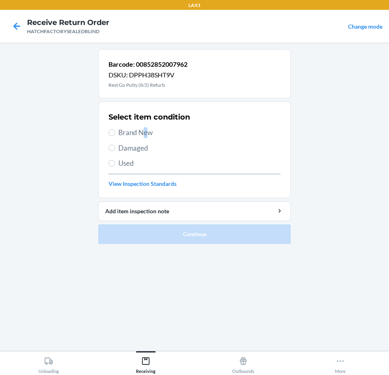
drag, startPoint x: 146, startPoint y: 132, endPoint x: 142, endPoint y: 134, distance: 4.4
click at [142, 134] on span "Brand New" at bounding box center [199, 132] width 162 height 11
click at [128, 133] on span "Brand New" at bounding box center [199, 132] width 162 height 11
click at [115, 133] on input "Brand New" at bounding box center [112, 132] width 7 height 7
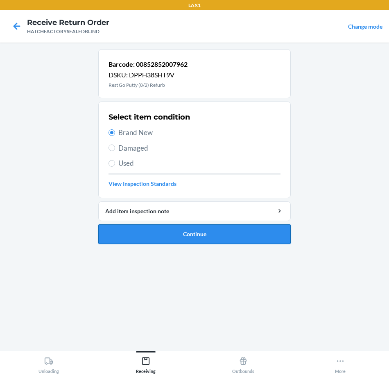
click at [168, 235] on button "Continue" at bounding box center [194, 234] width 192 height 20
